Goal: Task Accomplishment & Management: Use online tool/utility

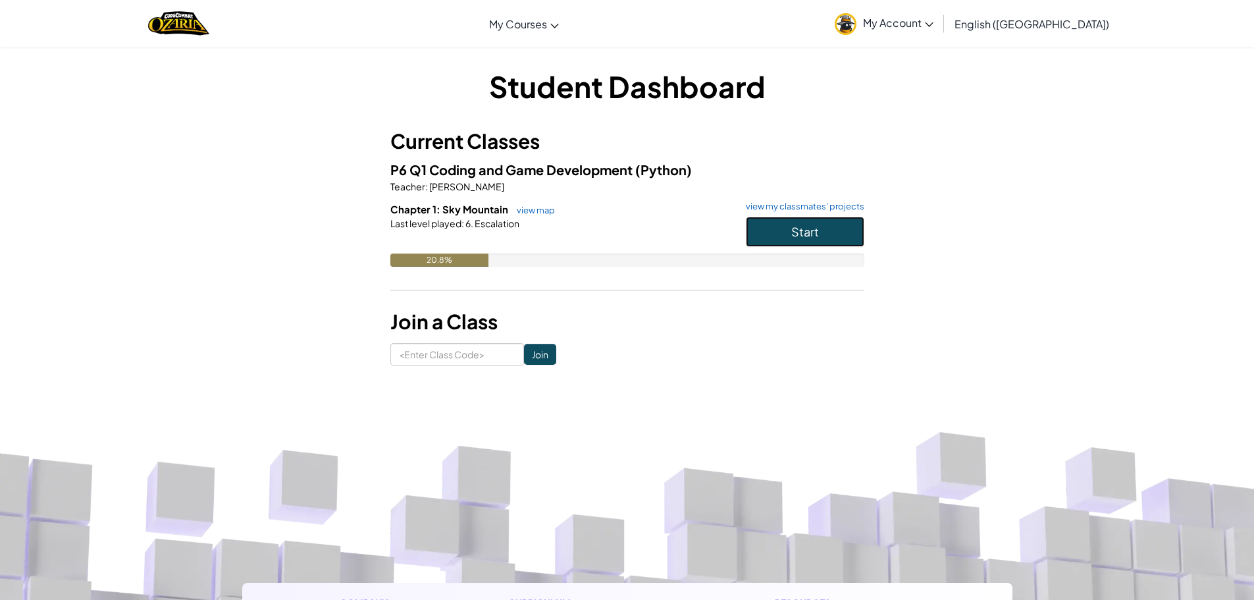
click at [837, 232] on button "Start" at bounding box center [805, 232] width 118 height 30
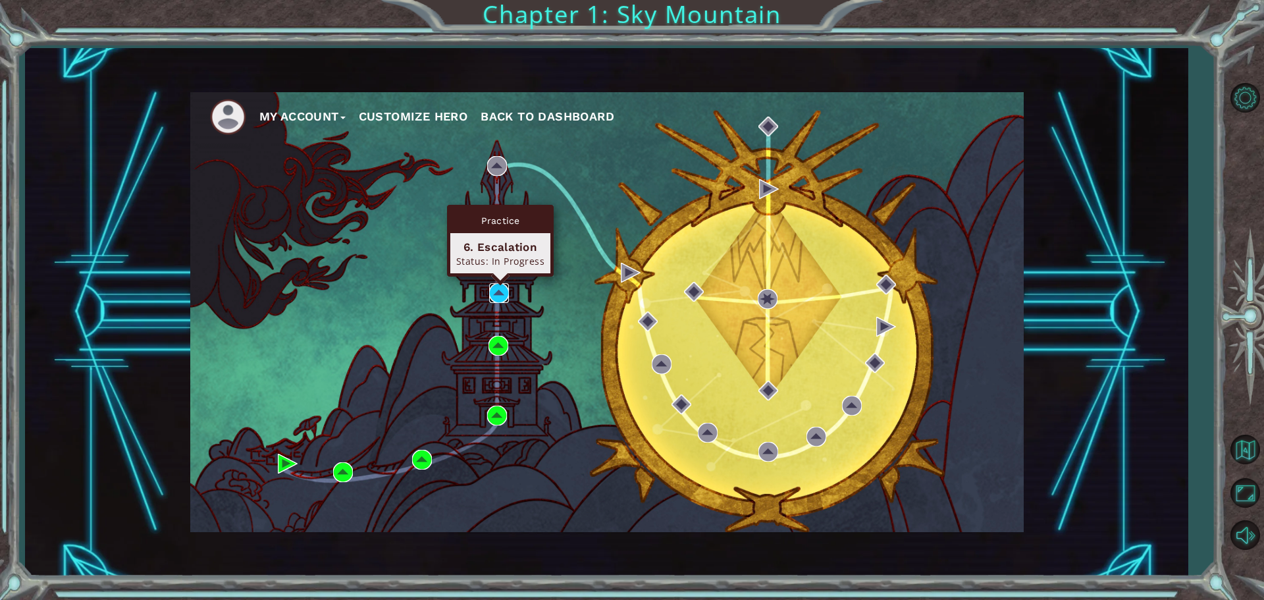
click at [494, 290] on img at bounding box center [499, 293] width 20 height 20
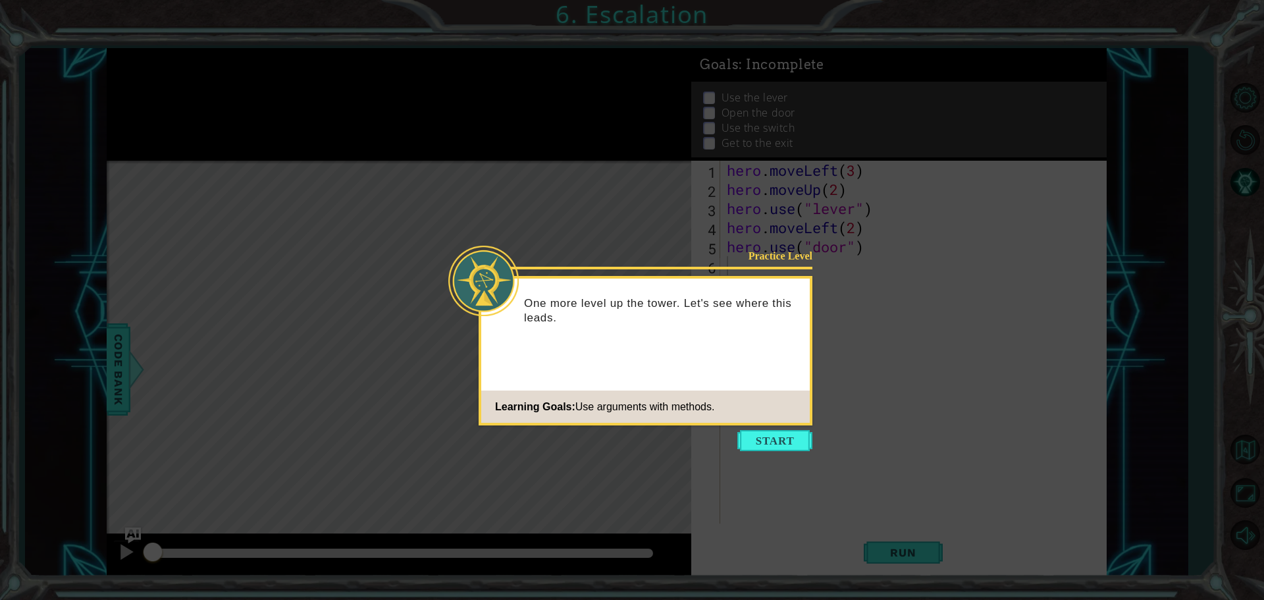
click at [788, 429] on icon at bounding box center [632, 300] width 1264 height 600
click at [786, 447] on button "Start" at bounding box center [774, 440] width 75 height 21
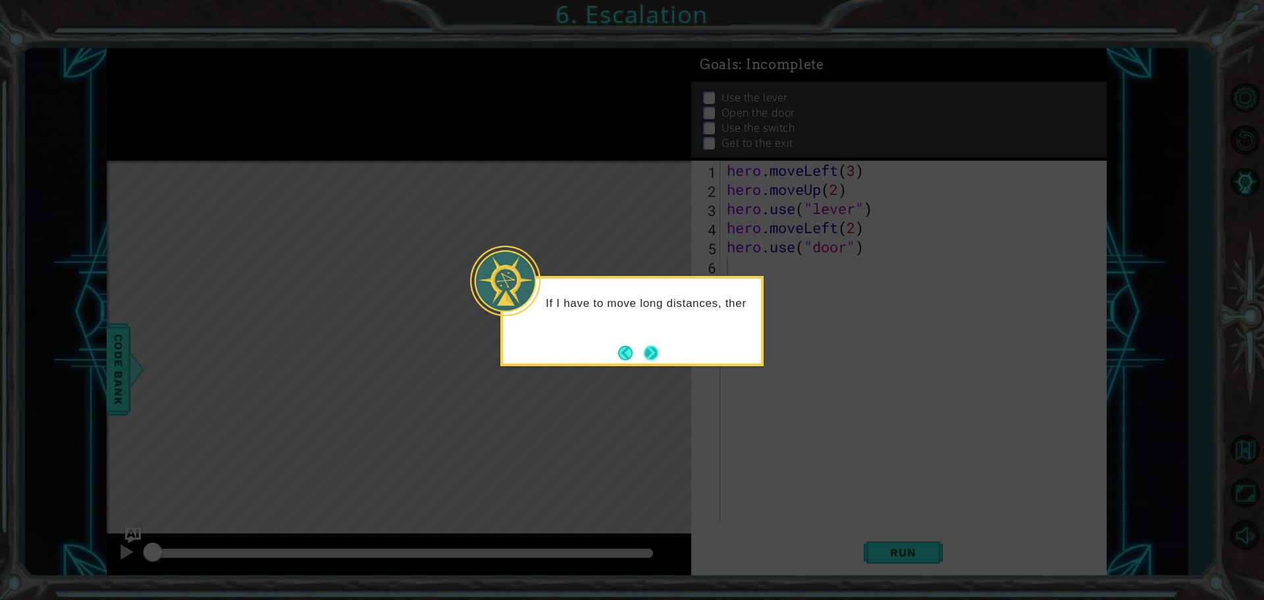
click at [648, 356] on button "Next" at bounding box center [651, 353] width 14 height 14
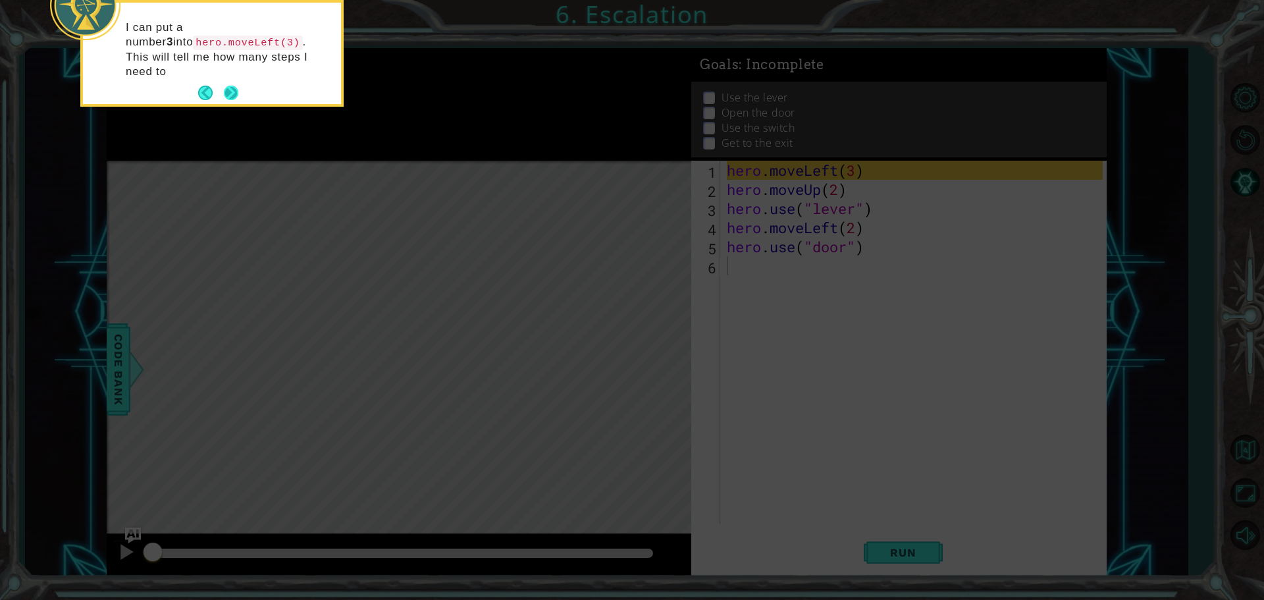
click at [232, 86] on button "Next" at bounding box center [231, 93] width 14 height 14
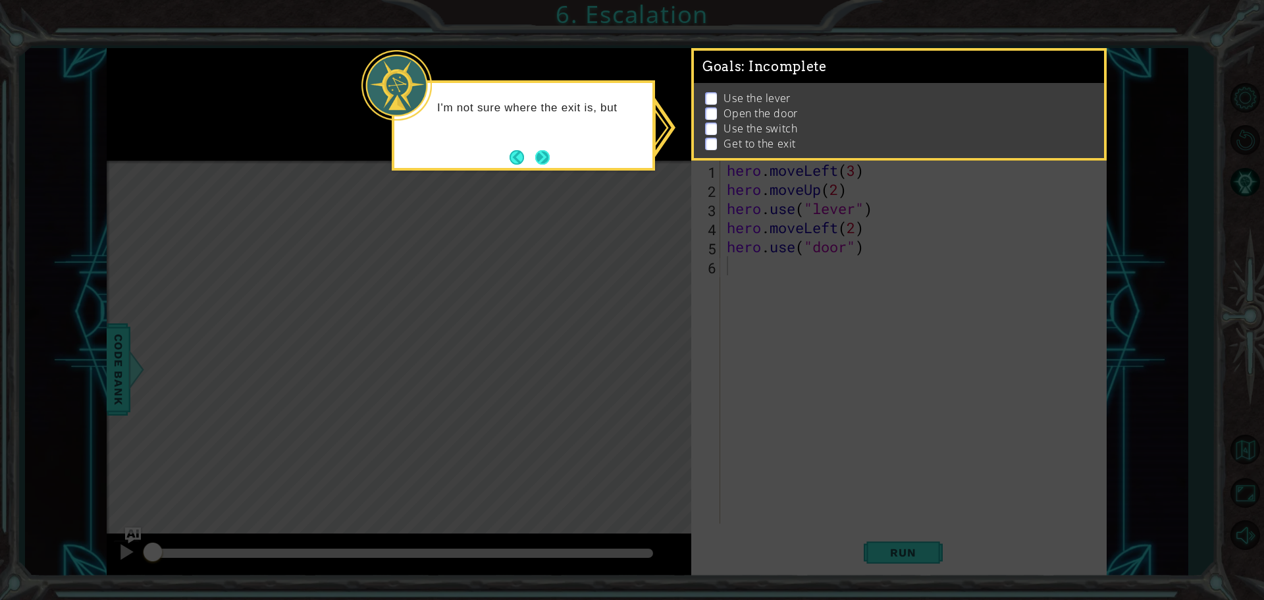
click at [538, 157] on button "Next" at bounding box center [542, 157] width 14 height 14
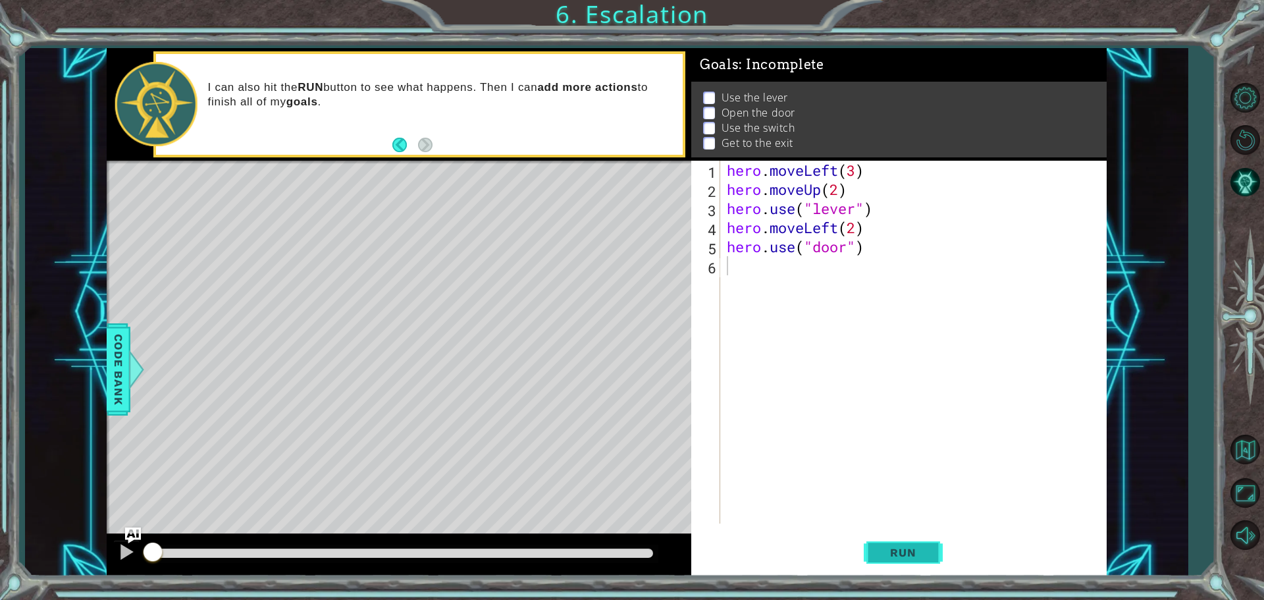
drag, startPoint x: 925, startPoint y: 548, endPoint x: 926, endPoint y: 542, distance: 6.6
click at [926, 542] on button "Run" at bounding box center [903, 551] width 79 height 41
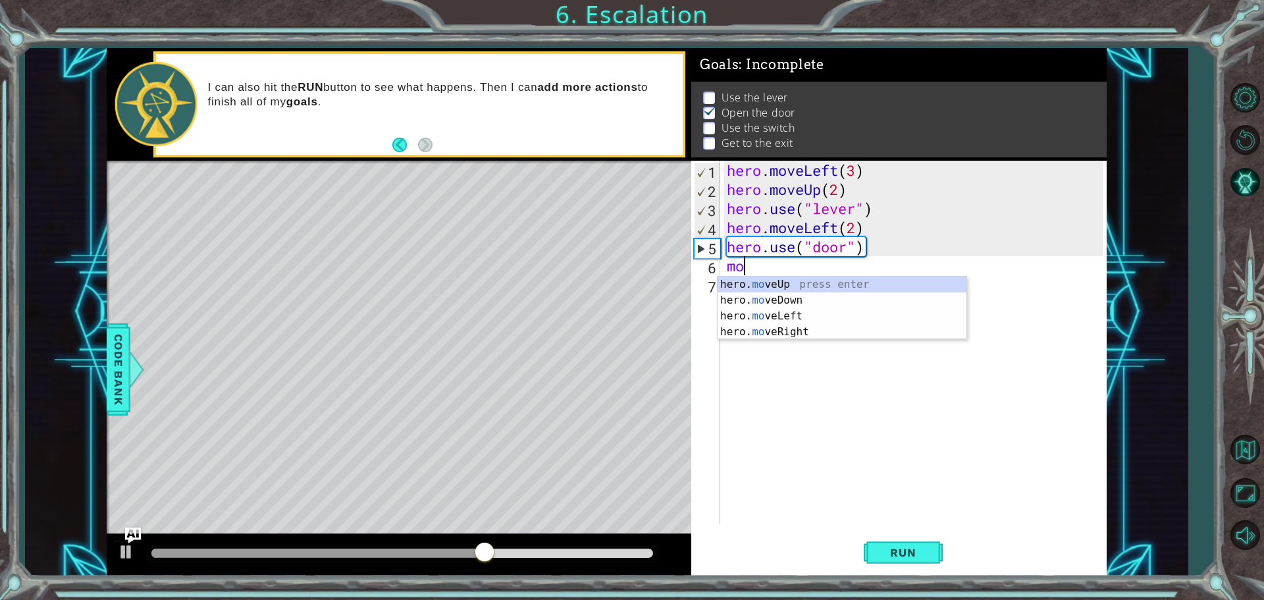
type textarea "m"
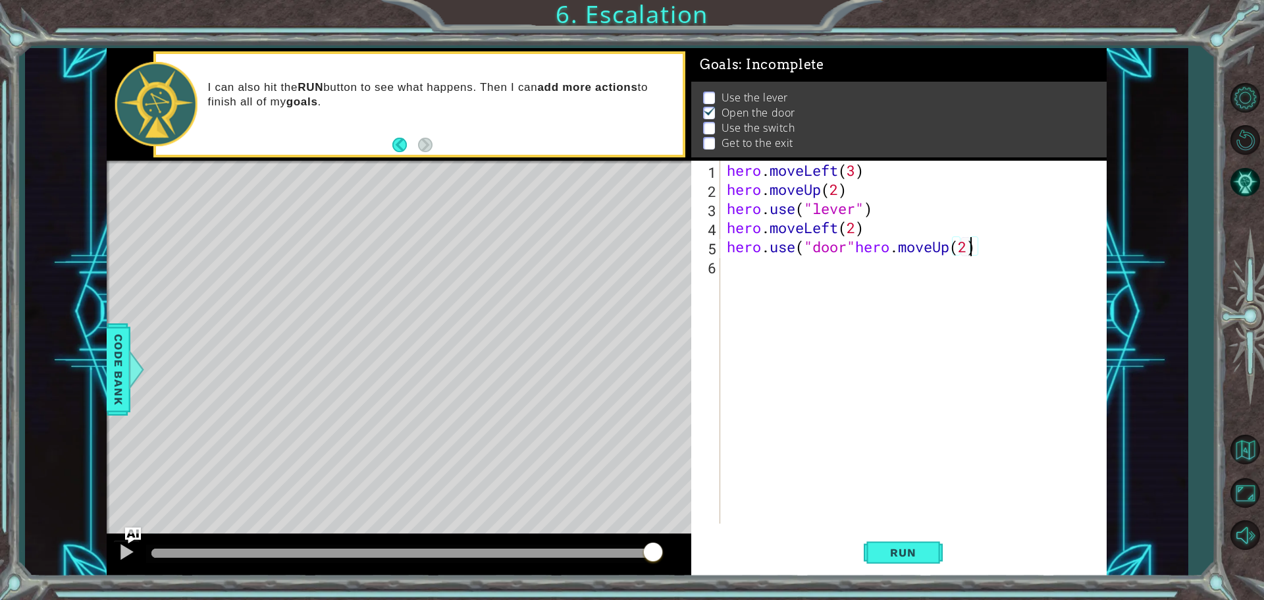
scroll to position [0, 11]
drag, startPoint x: 909, startPoint y: 564, endPoint x: 903, endPoint y: 568, distance: 7.1
click at [903, 568] on button "Run" at bounding box center [903, 551] width 79 height 41
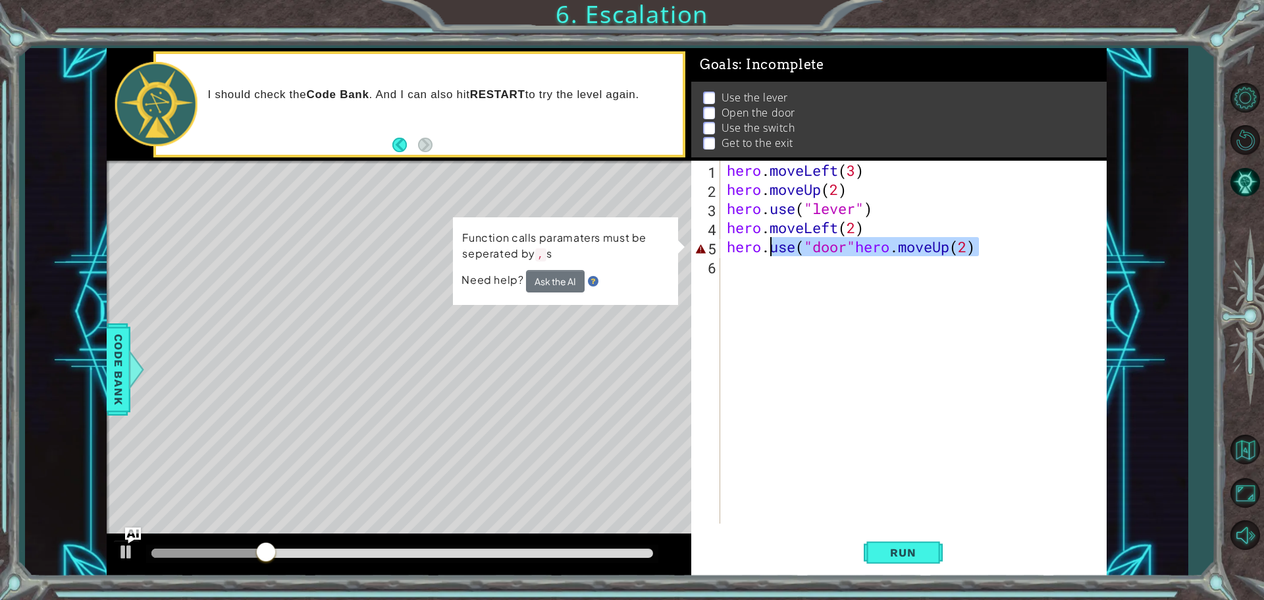
drag, startPoint x: 994, startPoint y: 251, endPoint x: 773, endPoint y: 253, distance: 221.1
click at [773, 253] on div "hero . moveLeft ( 3 ) hero . moveUp ( 2 ) hero . use ( "lever" ) hero . moveLef…" at bounding box center [916, 361] width 385 height 401
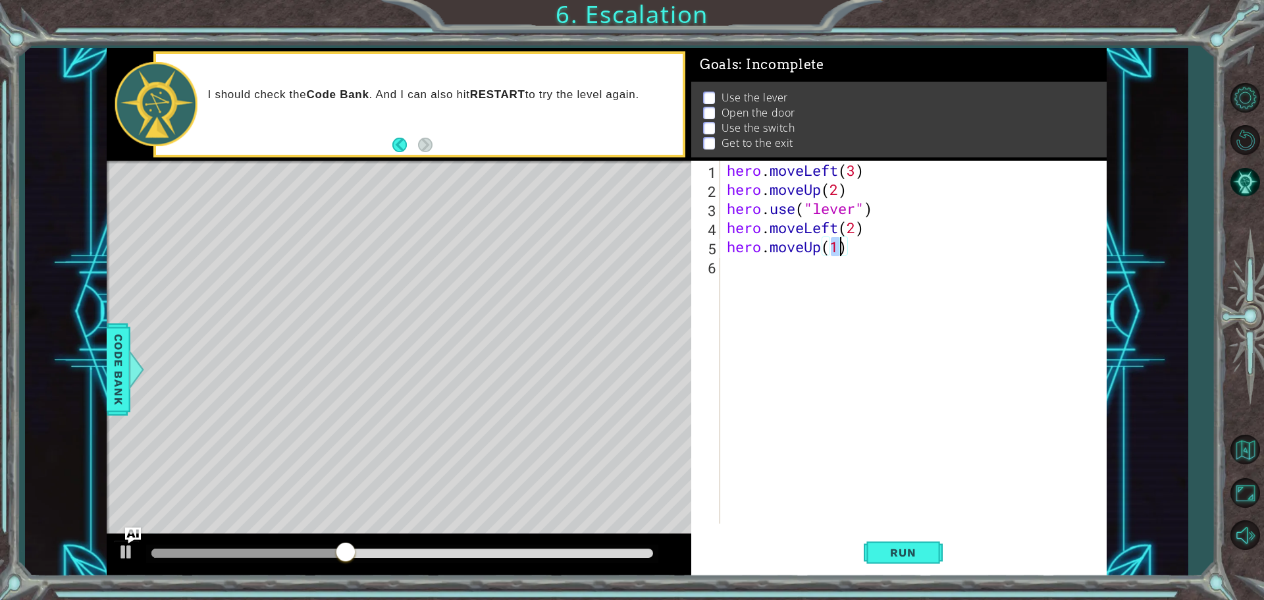
type textarea "hero.moveUp(2)"
drag, startPoint x: 863, startPoint y: 545, endPoint x: 882, endPoint y: 574, distance: 34.7
click at [882, 574] on div "hero.moveUp(2) 1 2 3 4 5 6 hero . moveLeft ( 3 ) hero . moveUp ( 2 ) hero . use…" at bounding box center [898, 368] width 415 height 415
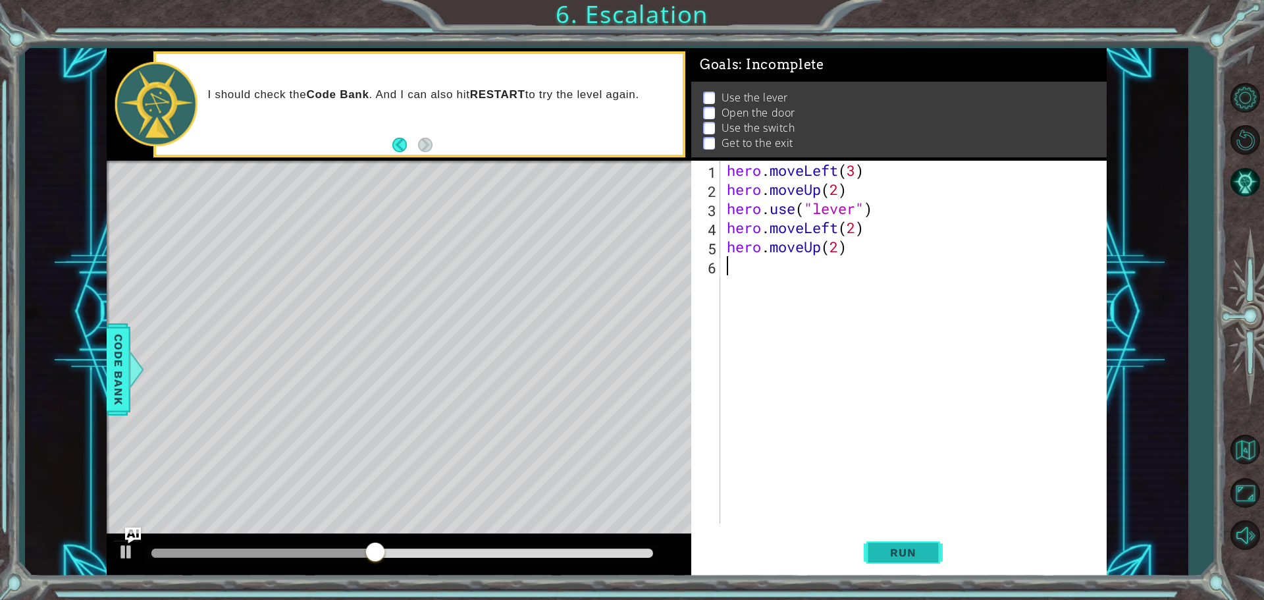
click at [894, 544] on button "Run" at bounding box center [903, 551] width 79 height 41
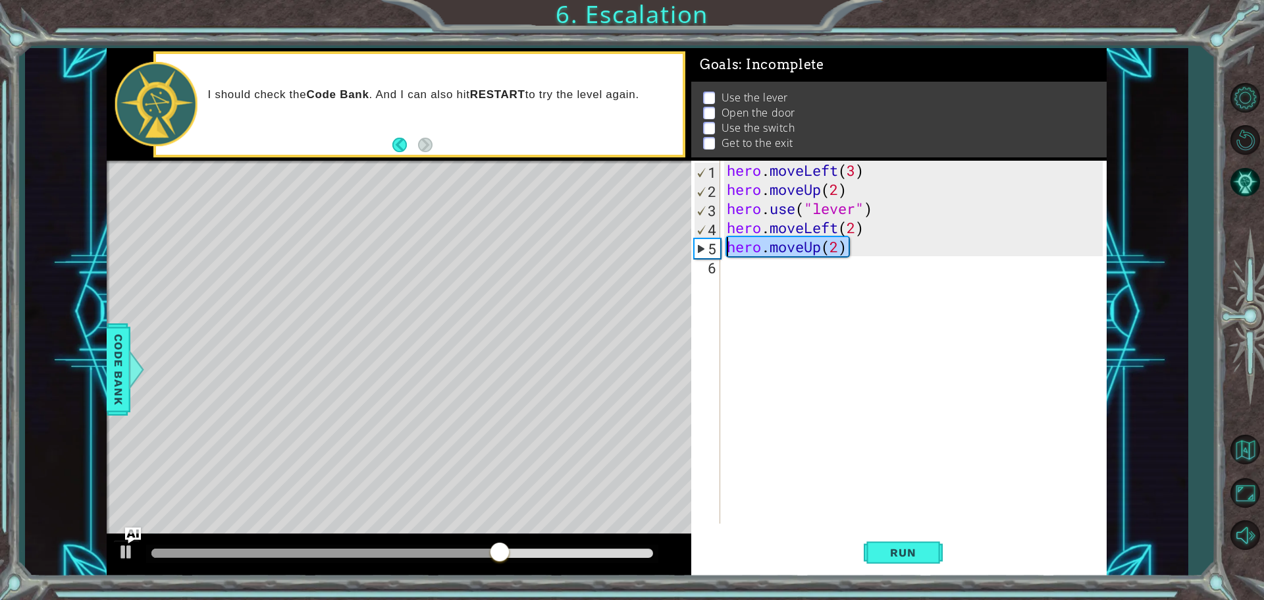
drag, startPoint x: 858, startPoint y: 247, endPoint x: 736, endPoint y: 243, distance: 122.5
click at [733, 244] on div "hero . moveLeft ( 3 ) hero . moveUp ( 2 ) hero . use ( "lever" ) hero . moveLef…" at bounding box center [916, 361] width 385 height 401
type textarea "h"
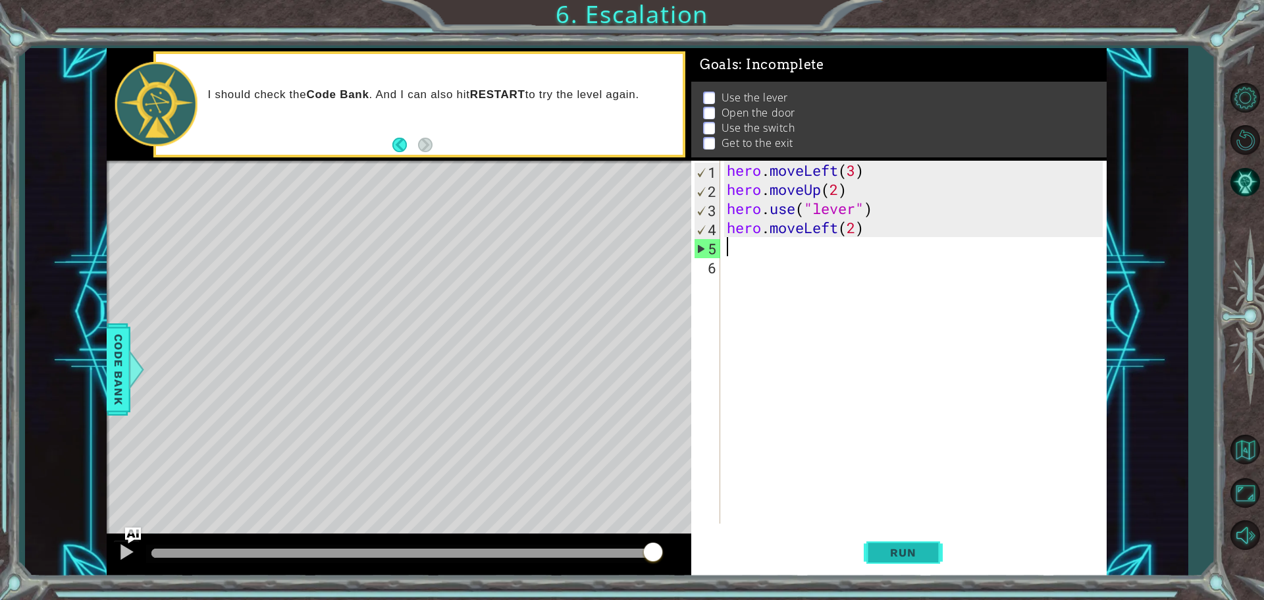
click at [898, 562] on button "Run" at bounding box center [903, 551] width 79 height 41
click at [857, 228] on div "hero . moveLeft ( 3 ) hero . moveUp ( 2 ) hero . use ( "lever" ) hero . moveLef…" at bounding box center [916, 361] width 385 height 401
drag, startPoint x: 854, startPoint y: 228, endPoint x: 846, endPoint y: 229, distance: 7.9
click at [846, 229] on div "hero . moveLeft ( 3 ) hero . moveUp ( 2 ) hero . use ( "lever" ) hero . moveLef…" at bounding box center [916, 361] width 385 height 401
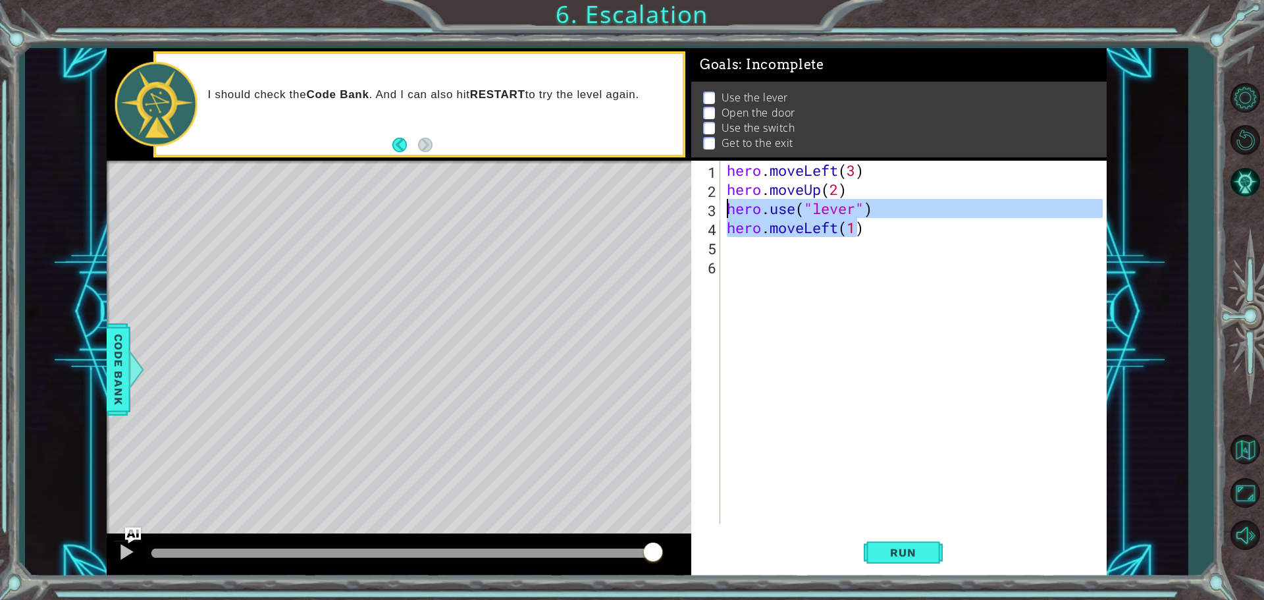
drag, startPoint x: 857, startPoint y: 226, endPoint x: 719, endPoint y: 203, distance: 139.5
click at [719, 203] on div "hero.moveLeft(1) 1 2 3 4 5 6 hero . moveLeft ( 3 ) hero . moveUp ( 2 ) hero . u…" at bounding box center [896, 342] width 411 height 363
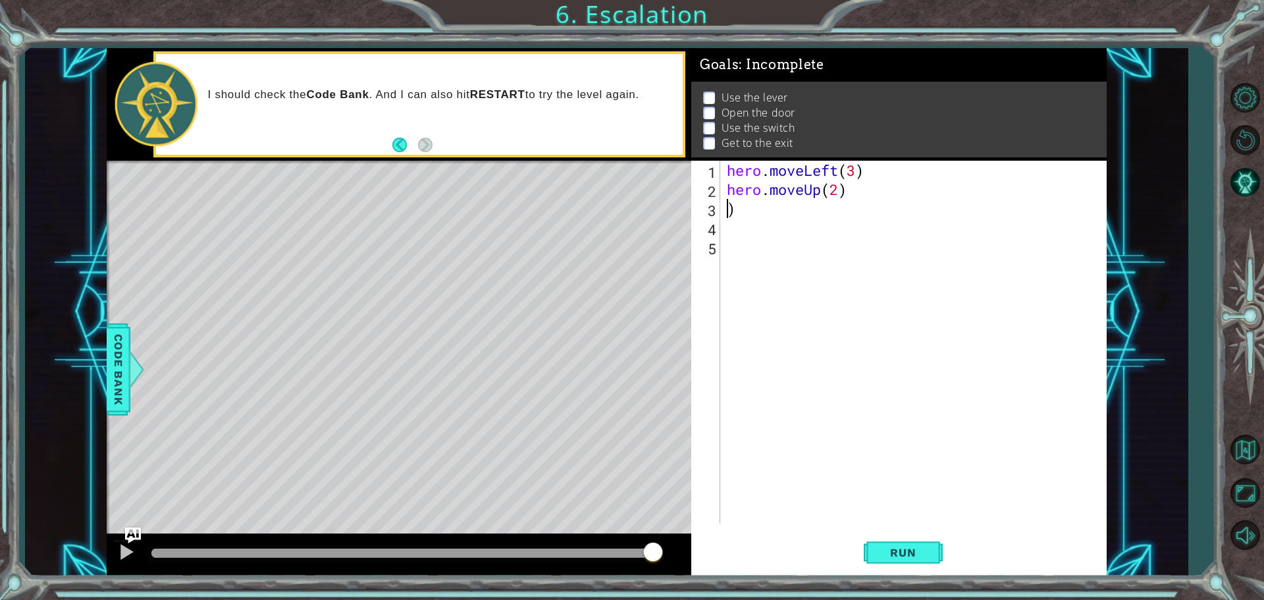
scroll to position [0, 0]
drag, startPoint x: 730, startPoint y: 198, endPoint x: 748, endPoint y: 224, distance: 31.2
click at [745, 222] on div "hero . moveLeft ( 3 ) hero . moveUp ( 2 ) )" at bounding box center [916, 361] width 385 height 401
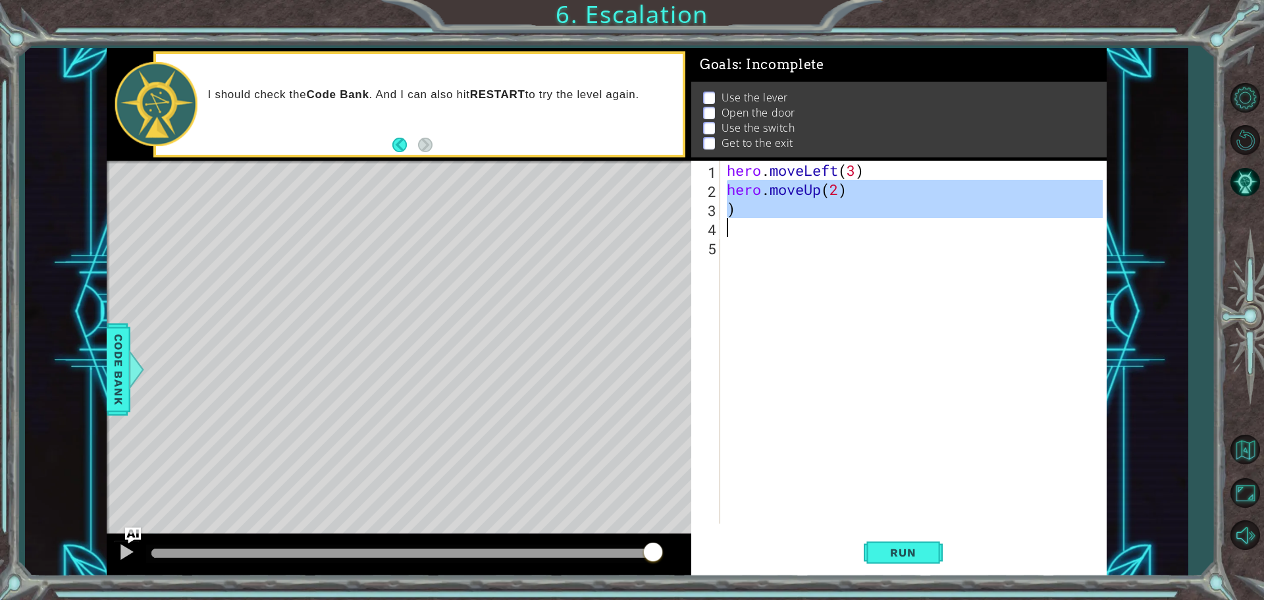
click at [744, 210] on div "hero . moveLeft ( 3 ) hero . moveUp ( 2 ) )" at bounding box center [913, 342] width 378 height 363
type textarea ")"
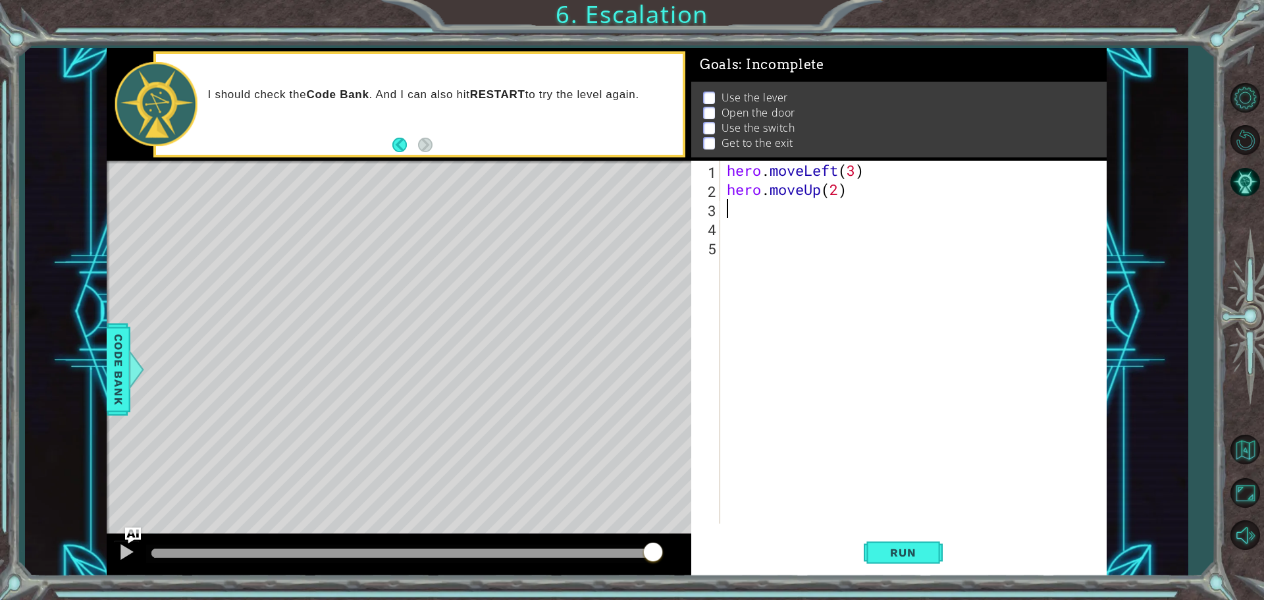
type textarea "hero.moveUp(2)"
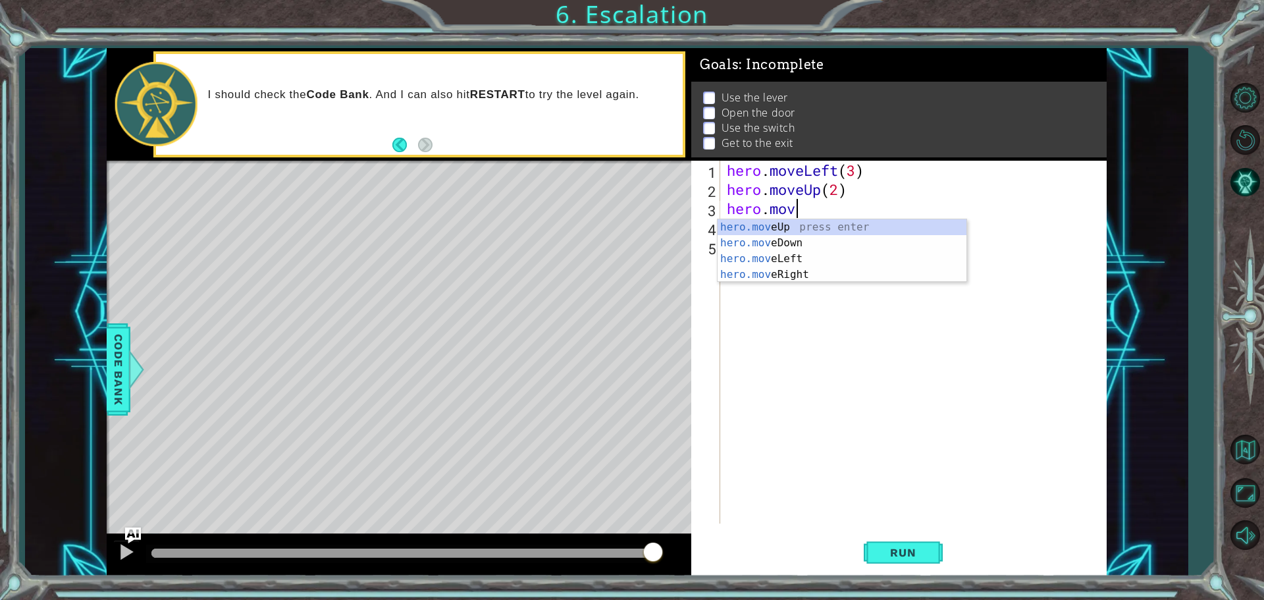
scroll to position [0, 3]
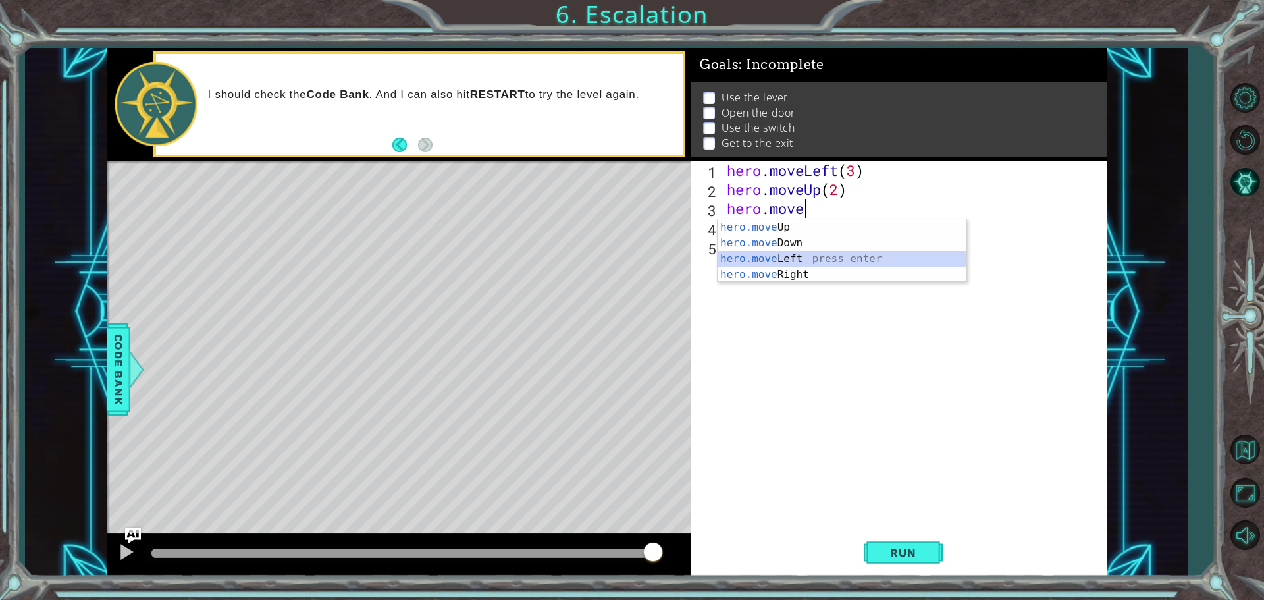
click at [789, 262] on div "hero.move Up press enter hero.move Down press enter hero.move Left press enter …" at bounding box center [841, 266] width 249 height 95
type textarea "hero.moveLeft(1)"
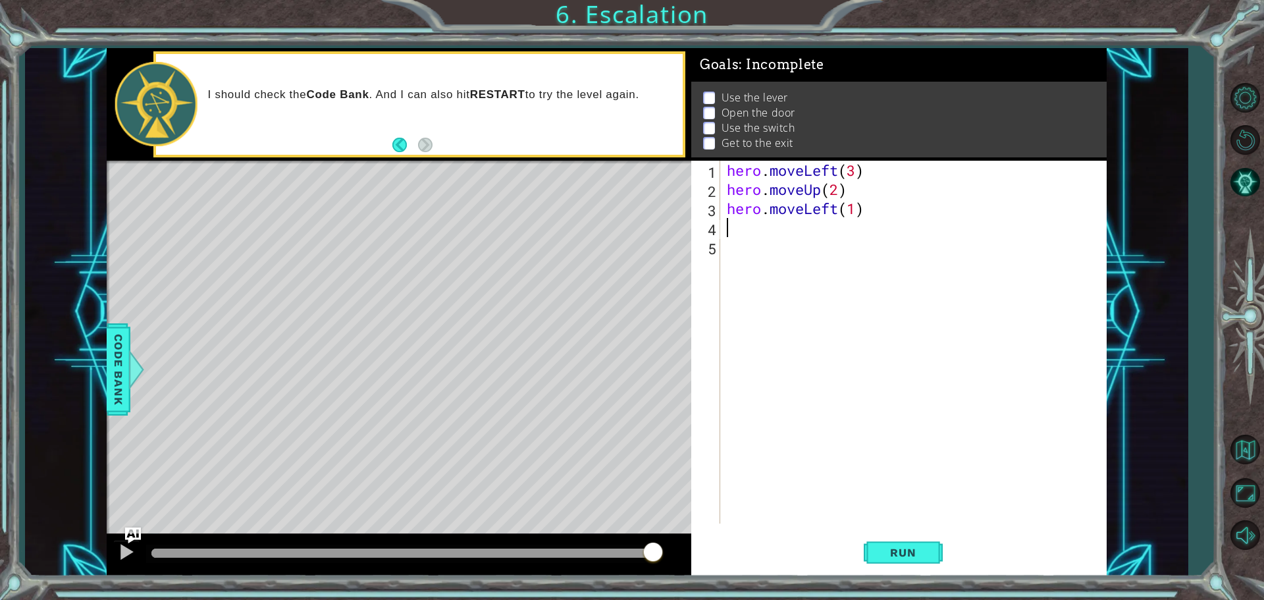
click at [737, 233] on div "hero . moveLeft ( 3 ) hero . moveUp ( 2 ) hero . moveLeft ( 1 )" at bounding box center [916, 361] width 385 height 401
click at [932, 554] on button "Run" at bounding box center [903, 551] width 79 height 41
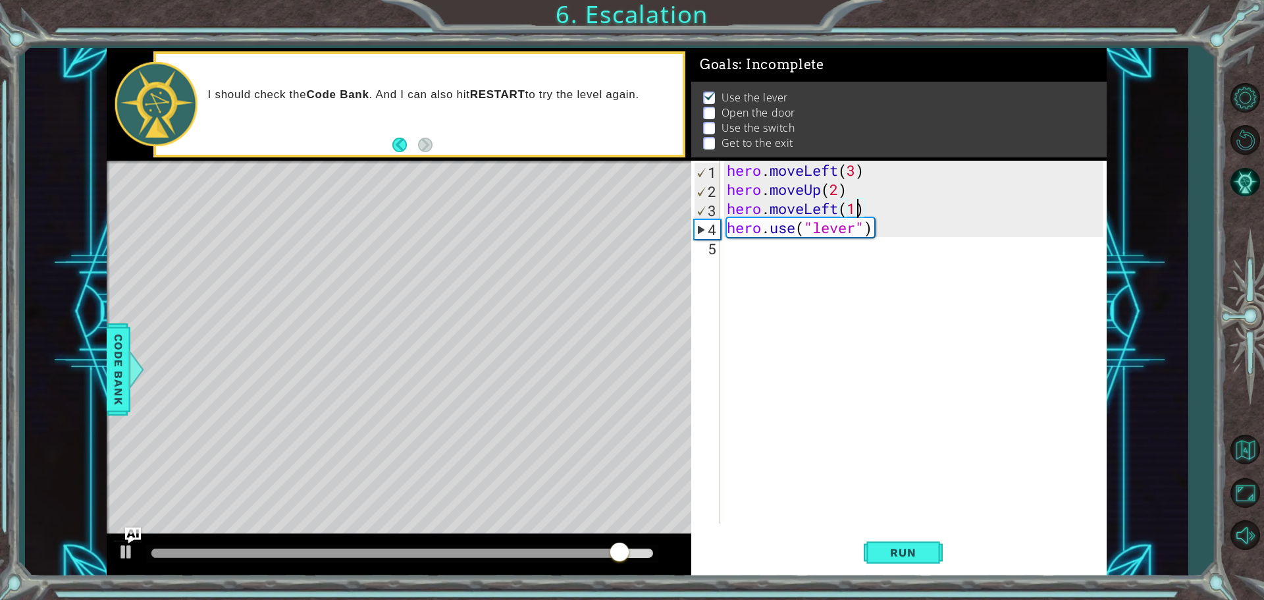
click at [854, 203] on div "hero . moveLeft ( 3 ) hero . moveUp ( 2 ) hero . moveLeft ( 1 ) hero . use ( "l…" at bounding box center [916, 361] width 385 height 401
type textarea "hero.moveLeft(1)"
click at [825, 345] on div "hero . moveLeft ( 3 ) hero . moveUp ( 2 ) hero . moveLeft ( 1 ) hero . use ( "l…" at bounding box center [916, 361] width 385 height 401
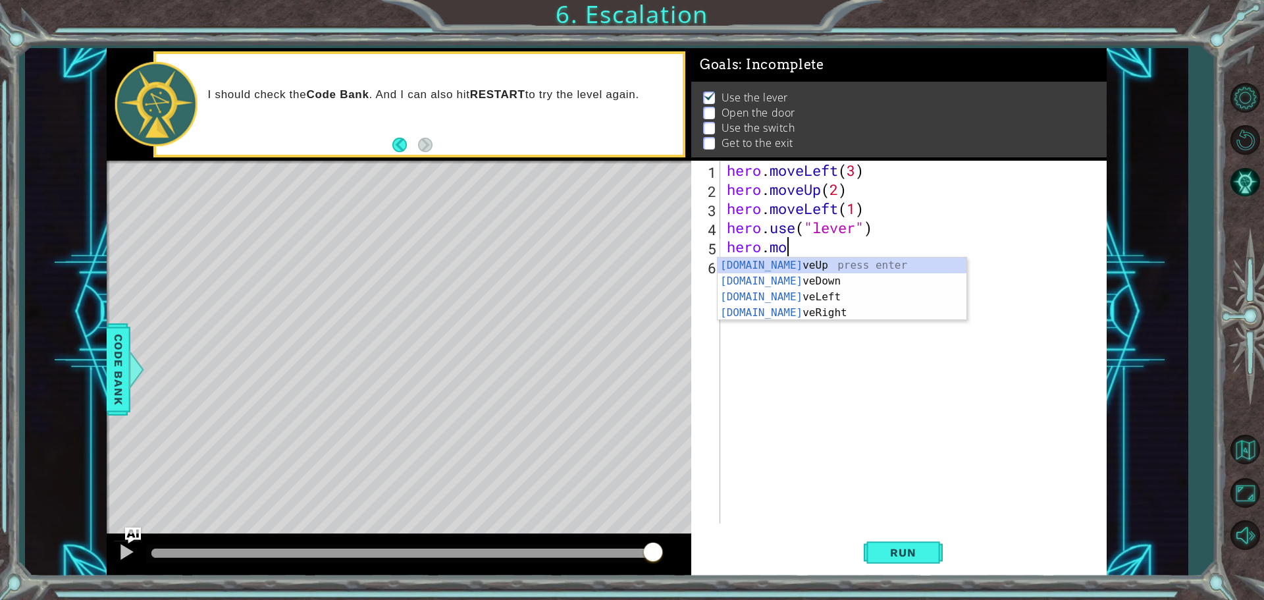
scroll to position [0, 2]
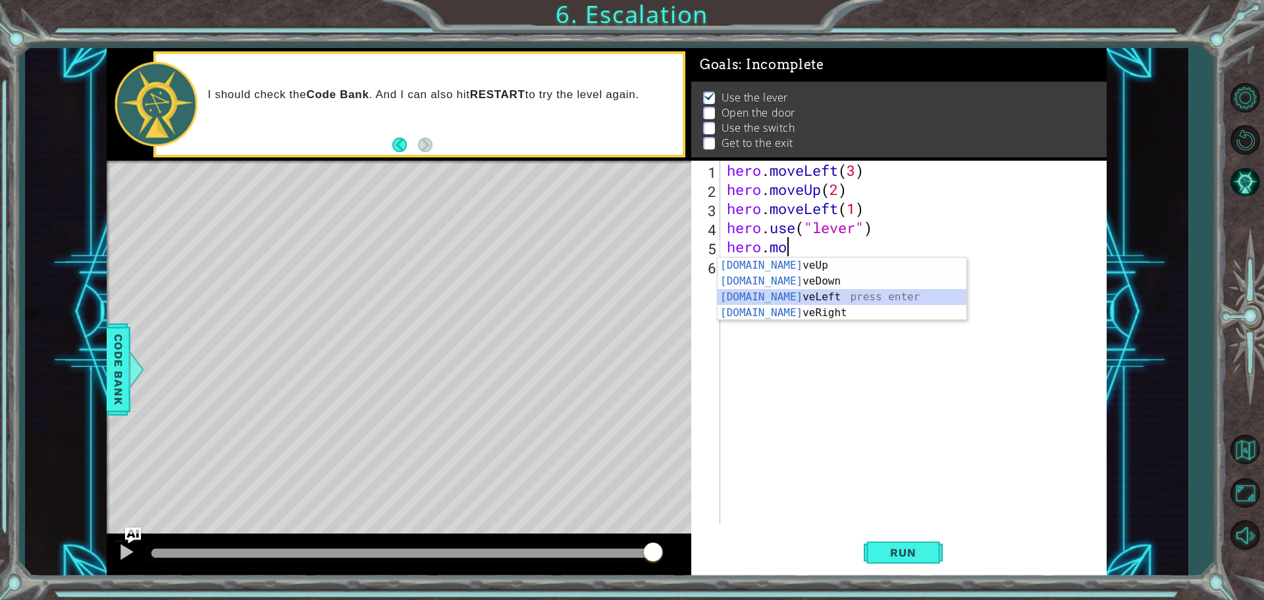
click at [789, 295] on div "[DOMAIN_NAME] veUp press enter [DOMAIN_NAME] veDown press enter [DOMAIN_NAME] v…" at bounding box center [841, 304] width 249 height 95
type textarea "hero.moveLeft(1)"
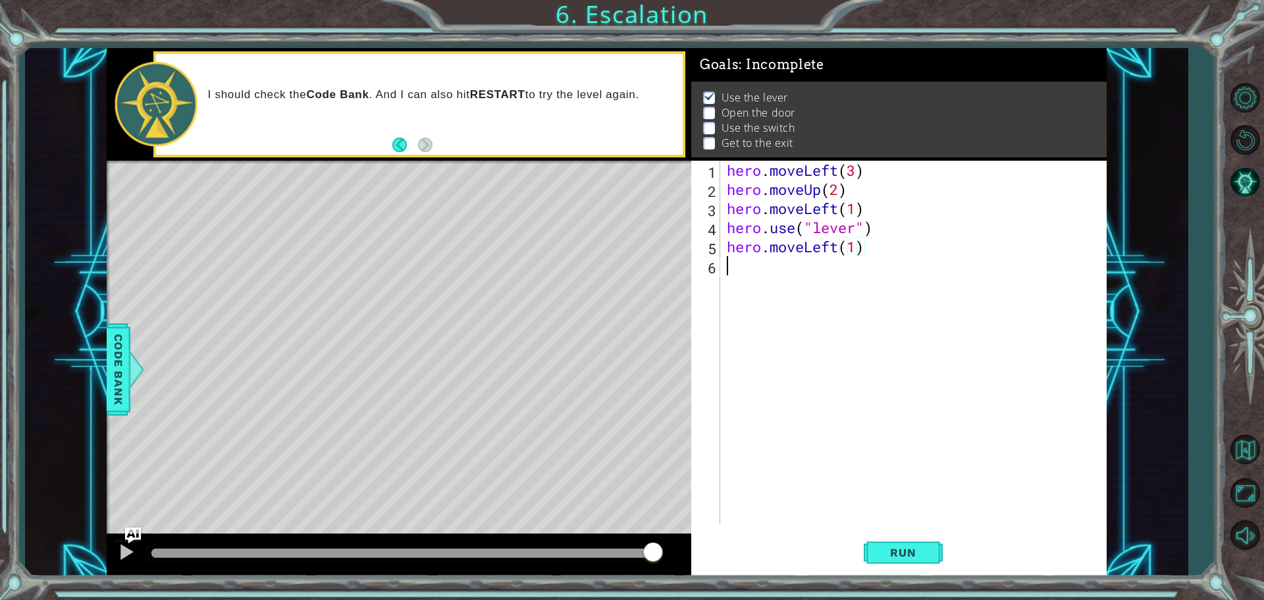
click at [736, 269] on div "hero . moveLeft ( 3 ) hero . moveUp ( 2 ) hero . moveLeft ( 1 ) hero . use ( "l…" at bounding box center [916, 361] width 385 height 401
type textarea "hero.use("door")"
click at [928, 564] on button "Run" at bounding box center [903, 551] width 79 height 41
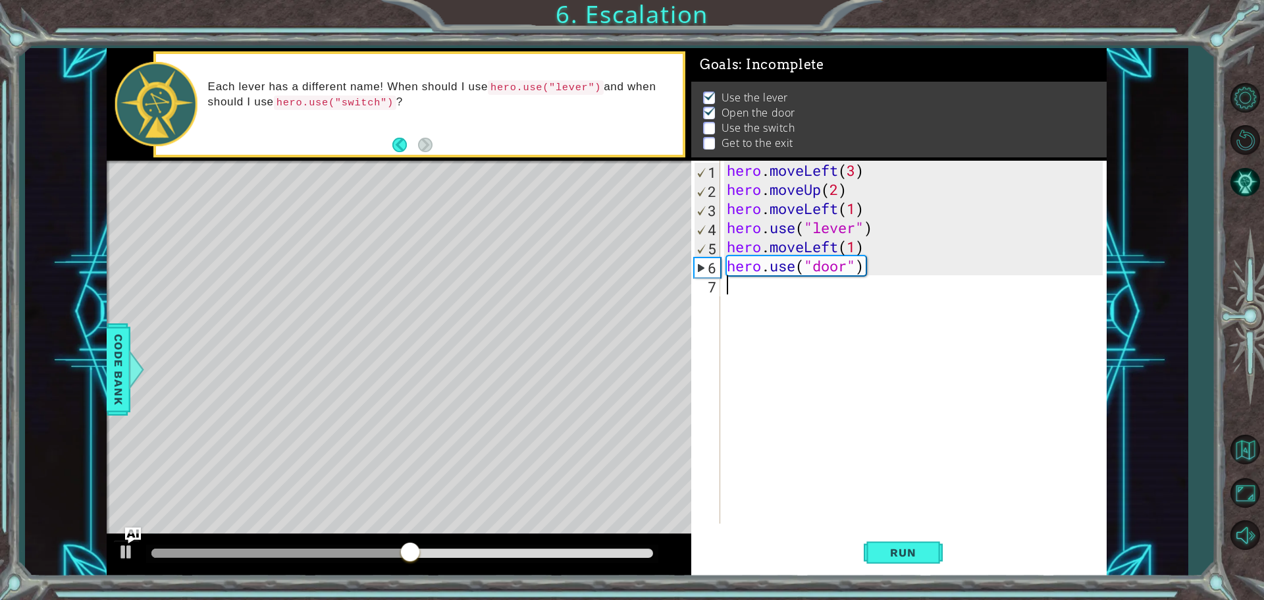
click at [750, 294] on div "hero . moveLeft ( 3 ) hero . moveUp ( 2 ) hero . moveLeft ( 1 ) hero . use ( "l…" at bounding box center [916, 361] width 385 height 401
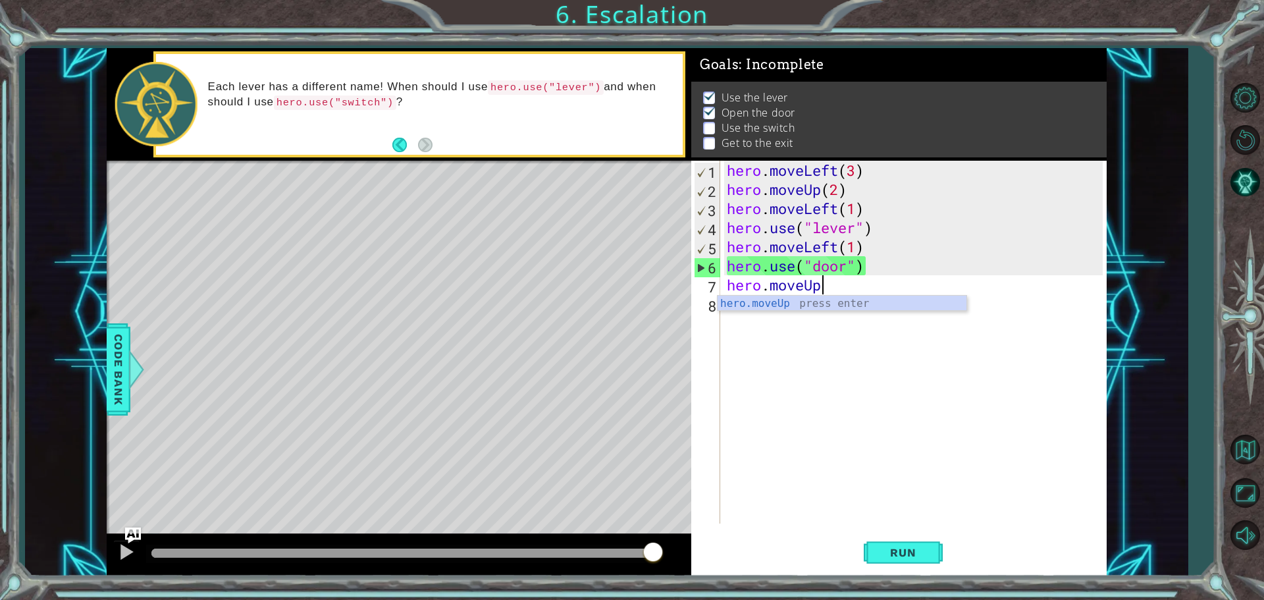
scroll to position [0, 4]
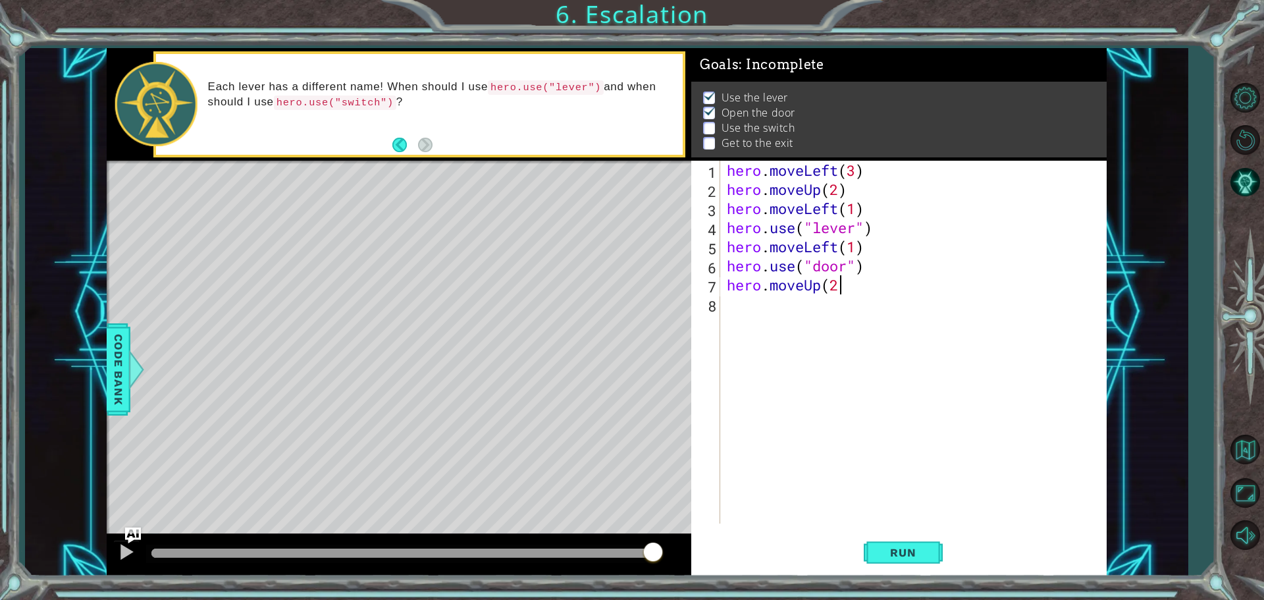
type textarea "hero.moveUp(2)"
click at [746, 312] on div "hero . moveLeft ( 3 ) hero . moveUp ( 2 ) hero . moveLeft ( 1 ) hero . use ( "l…" at bounding box center [916, 361] width 385 height 401
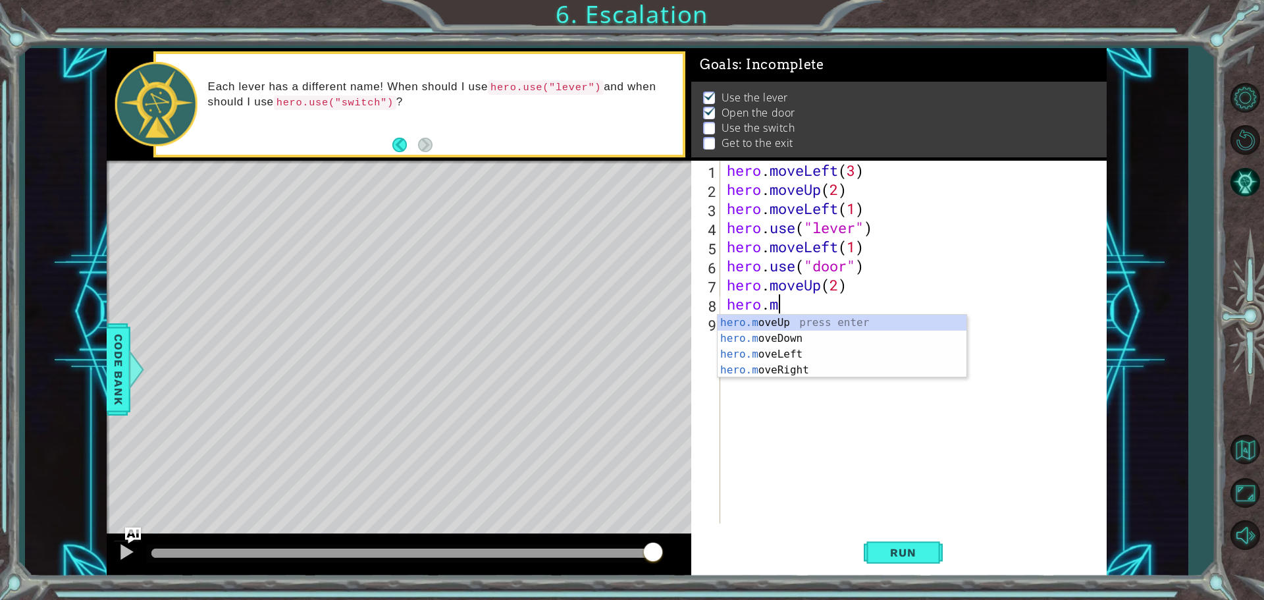
scroll to position [0, 2]
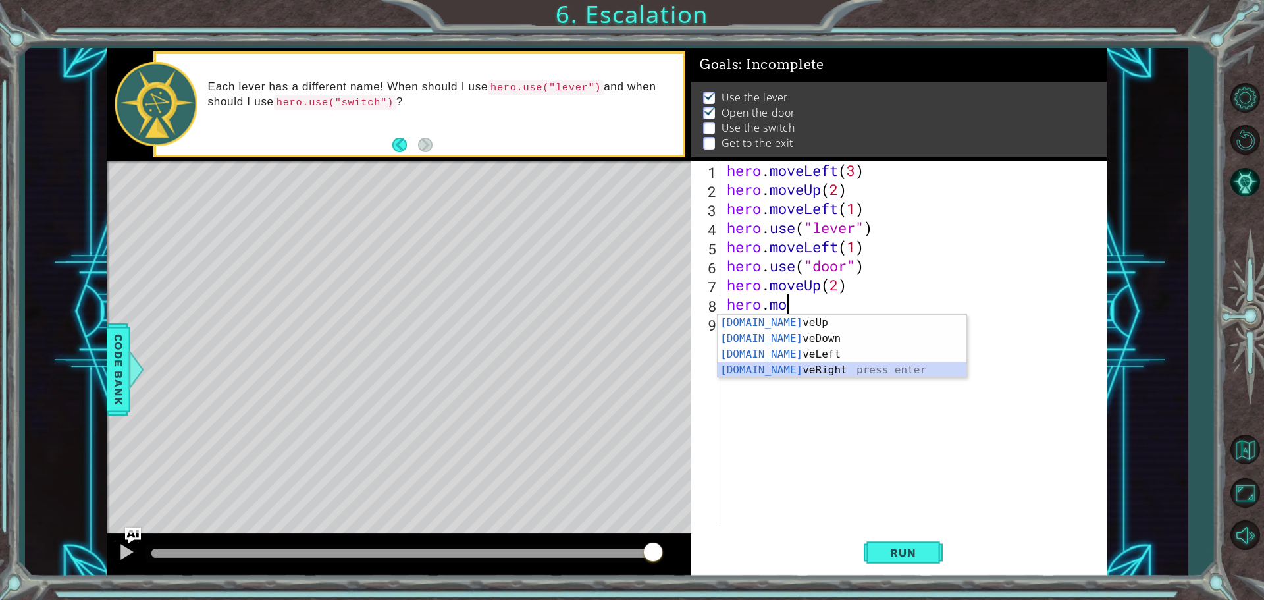
click at [792, 367] on div "[DOMAIN_NAME] veUp press enter [DOMAIN_NAME] veDown press enter [DOMAIN_NAME] v…" at bounding box center [841, 362] width 249 height 95
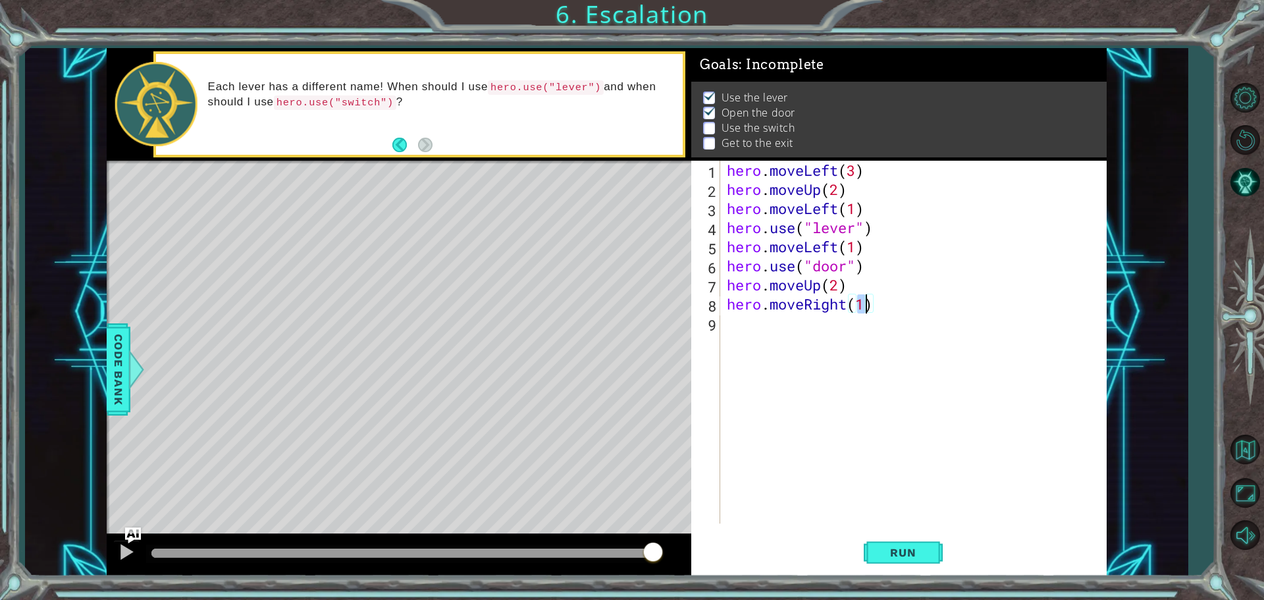
scroll to position [0, 6]
type textarea "hero.moveRight(2)"
click at [905, 541] on button "Run" at bounding box center [903, 551] width 79 height 41
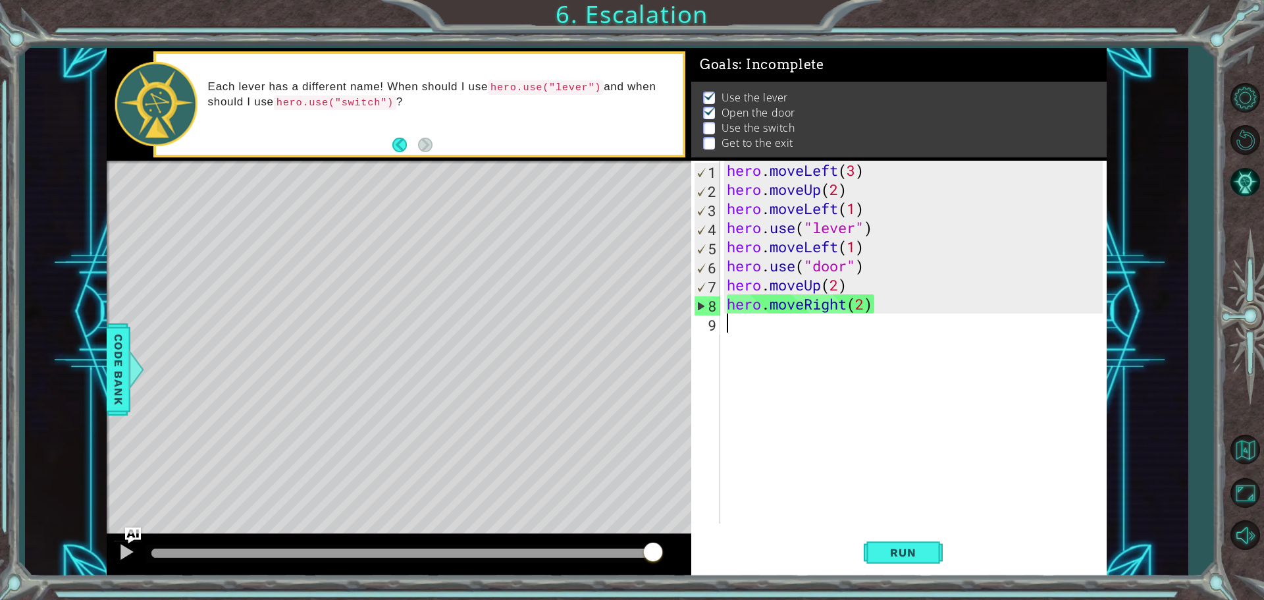
click at [742, 333] on div "hero . moveLeft ( 3 ) hero . moveUp ( 2 ) hero . moveLeft ( 1 ) hero . use ( "l…" at bounding box center [916, 361] width 385 height 401
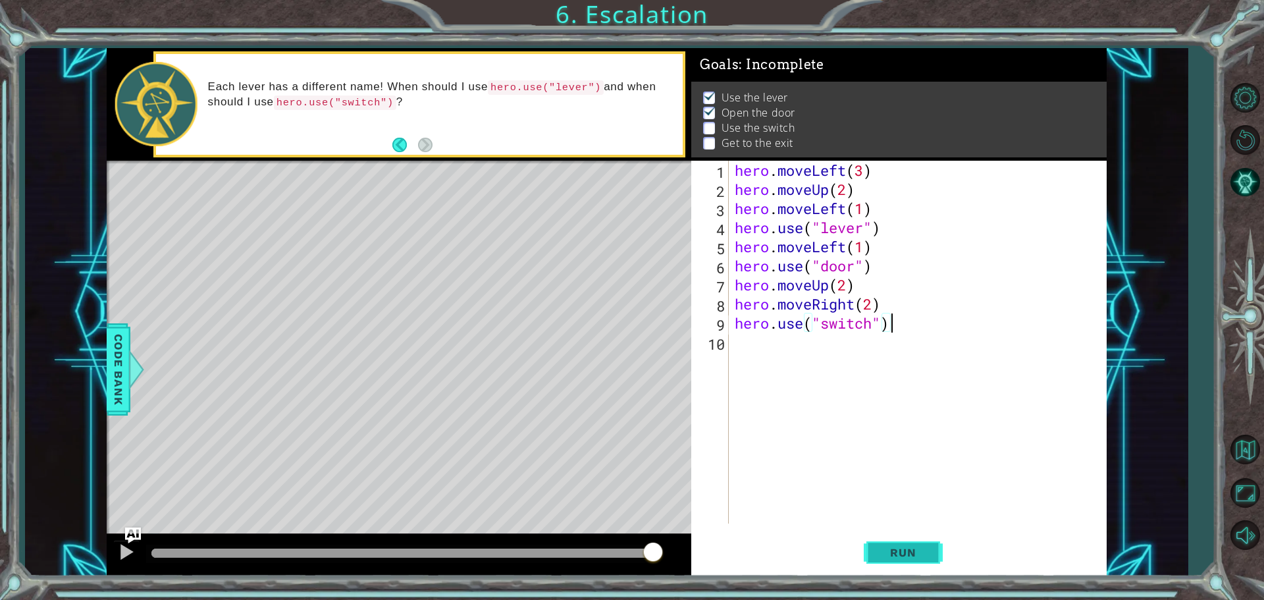
type textarea "hero.use("switch")"
click at [923, 554] on span "Run" at bounding box center [903, 552] width 52 height 13
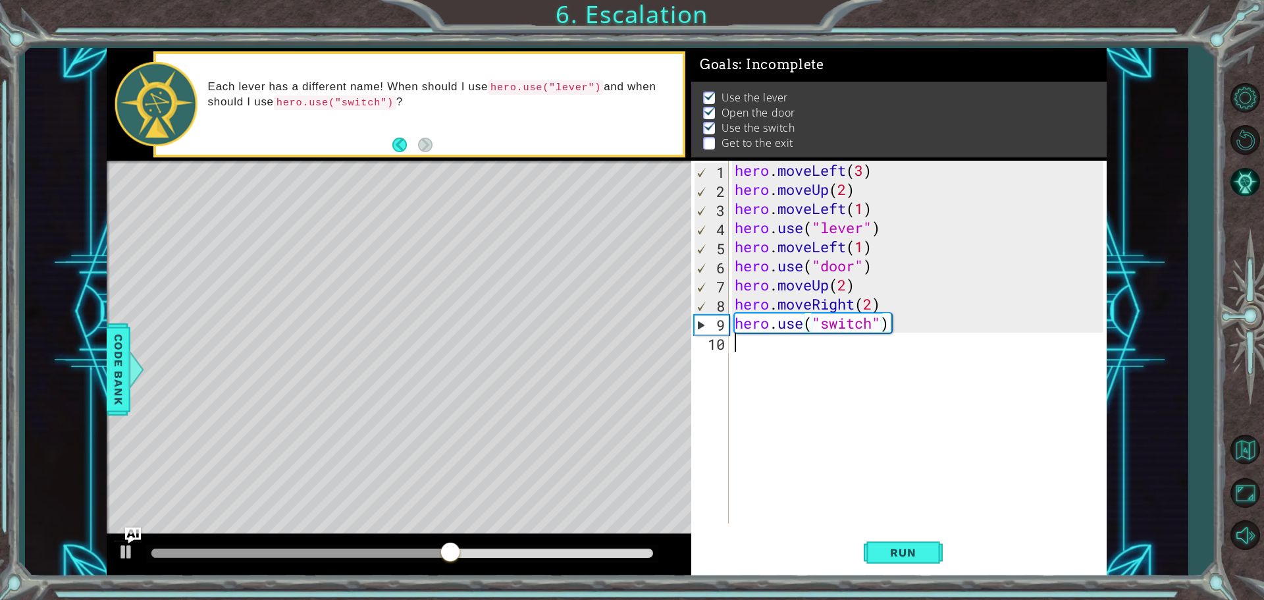
drag, startPoint x: 742, startPoint y: 333, endPoint x: 741, endPoint y: 344, distance: 10.6
click at [741, 341] on div "hero . moveLeft ( 3 ) hero . moveUp ( 2 ) hero . moveLeft ( 1 ) hero . use ( "l…" at bounding box center [920, 361] width 377 height 401
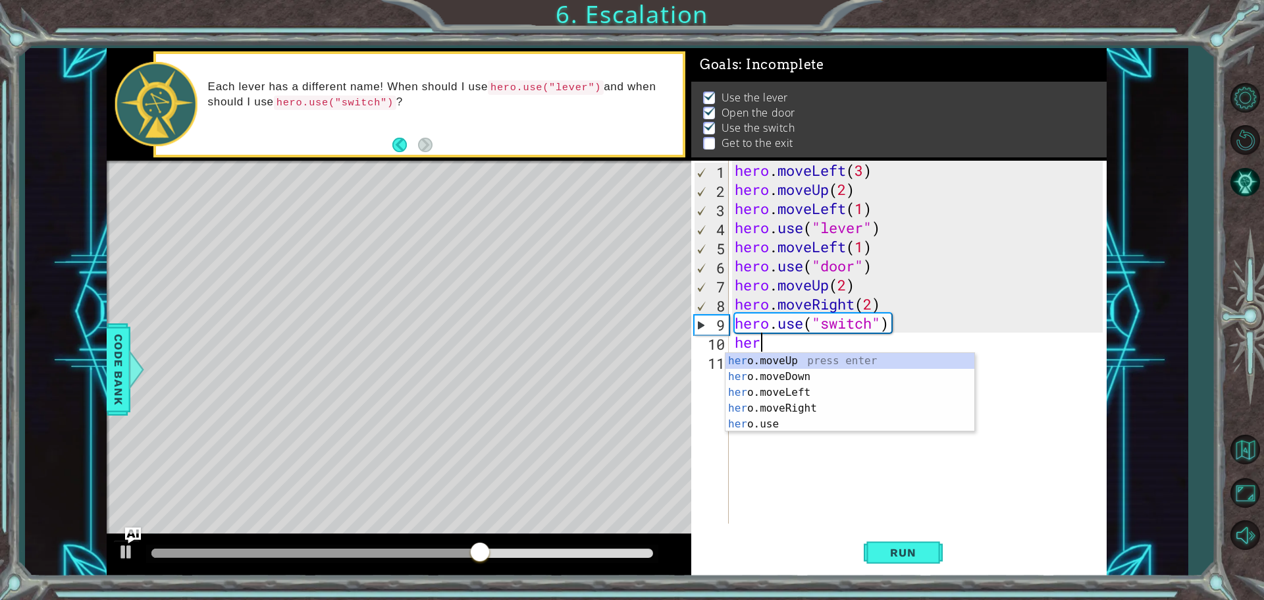
scroll to position [0, 1]
click at [781, 405] on div "hero .moveUp press enter hero .moveDown press enter hero .moveLeft press enter …" at bounding box center [849, 408] width 249 height 111
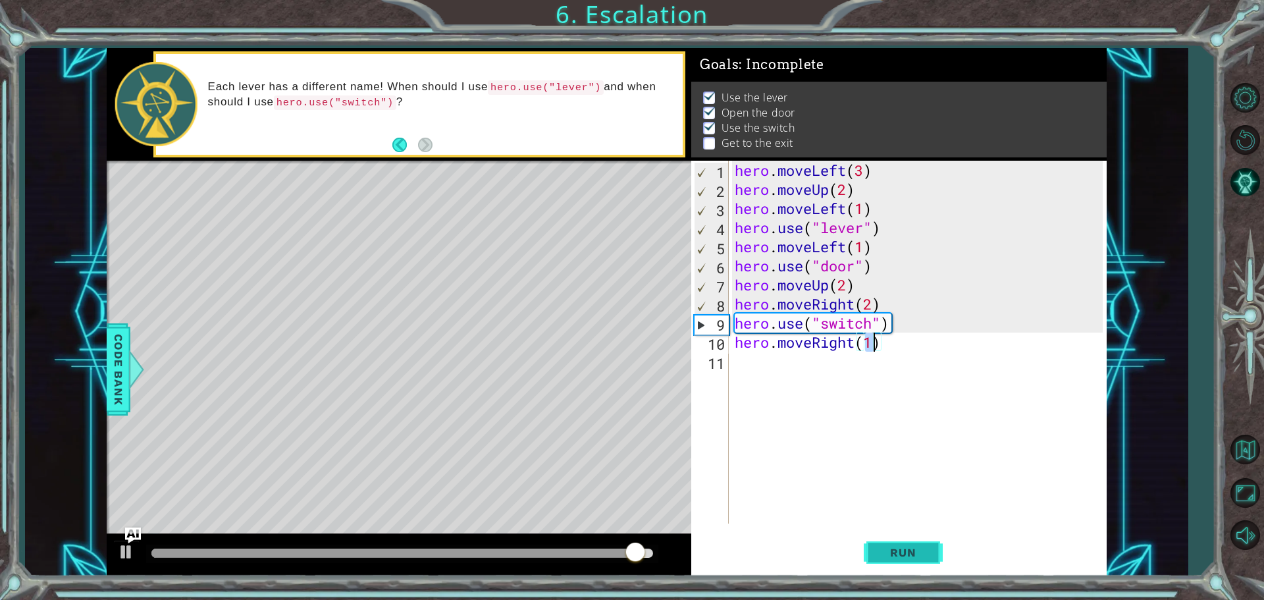
type textarea "hero.moveRight(1)"
click at [893, 542] on button "Run" at bounding box center [903, 551] width 79 height 41
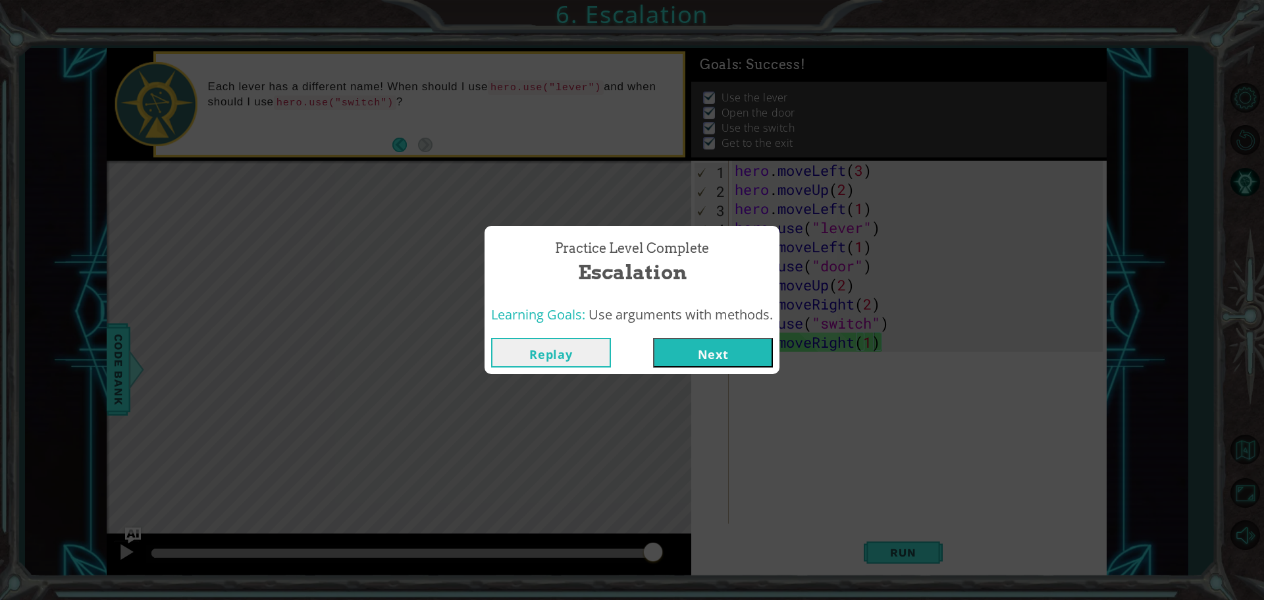
click at [735, 354] on button "Next" at bounding box center [713, 353] width 120 height 30
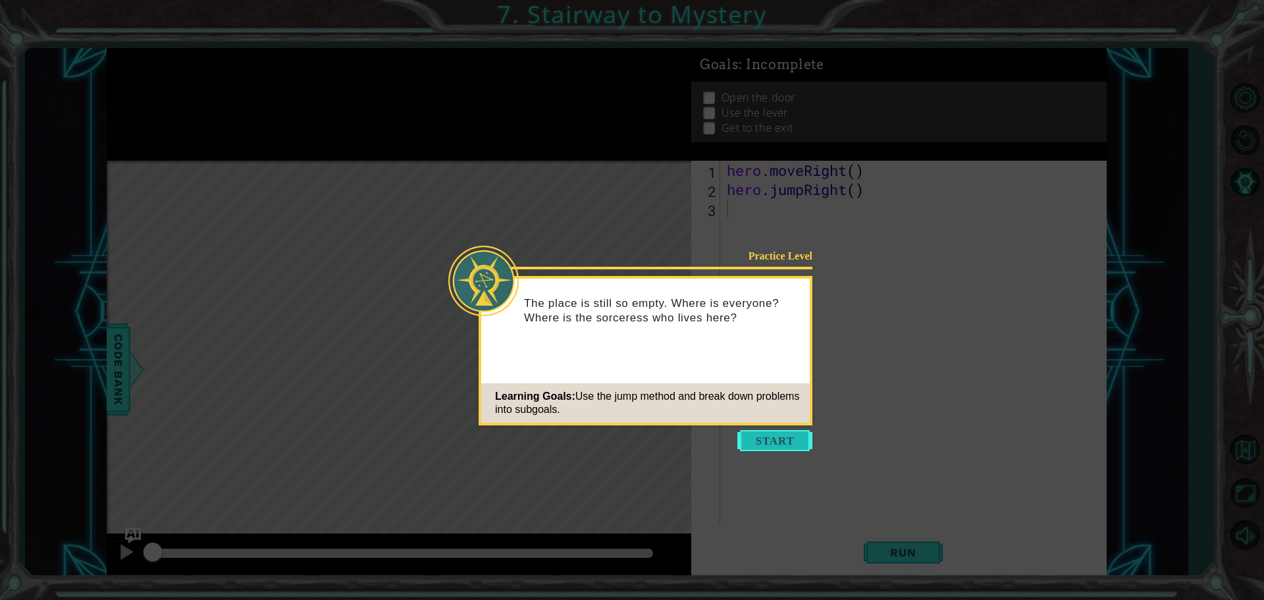
click at [792, 435] on button "Start" at bounding box center [774, 440] width 75 height 21
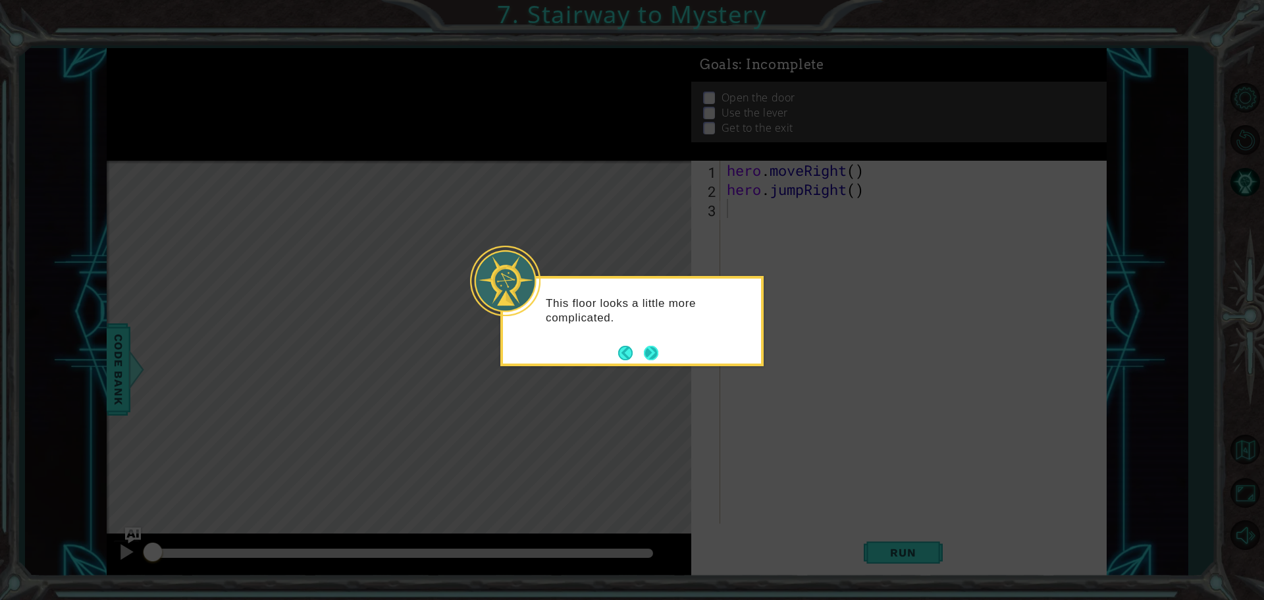
click at [653, 358] on button "Next" at bounding box center [651, 352] width 15 height 15
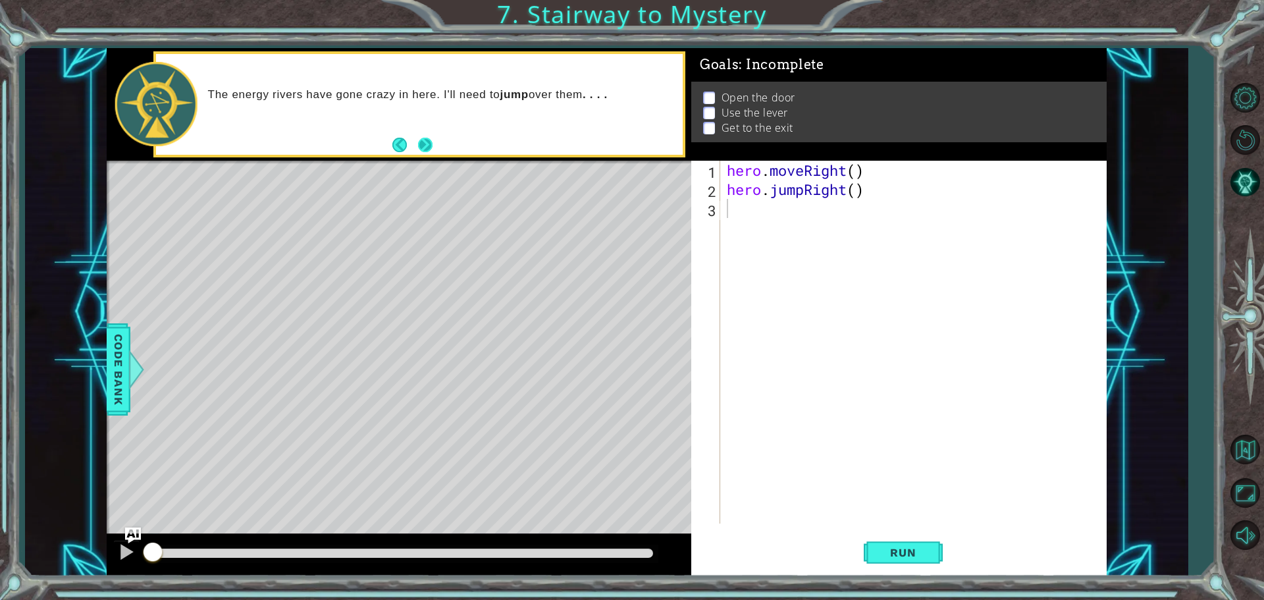
click at [423, 146] on button "Next" at bounding box center [425, 145] width 14 height 14
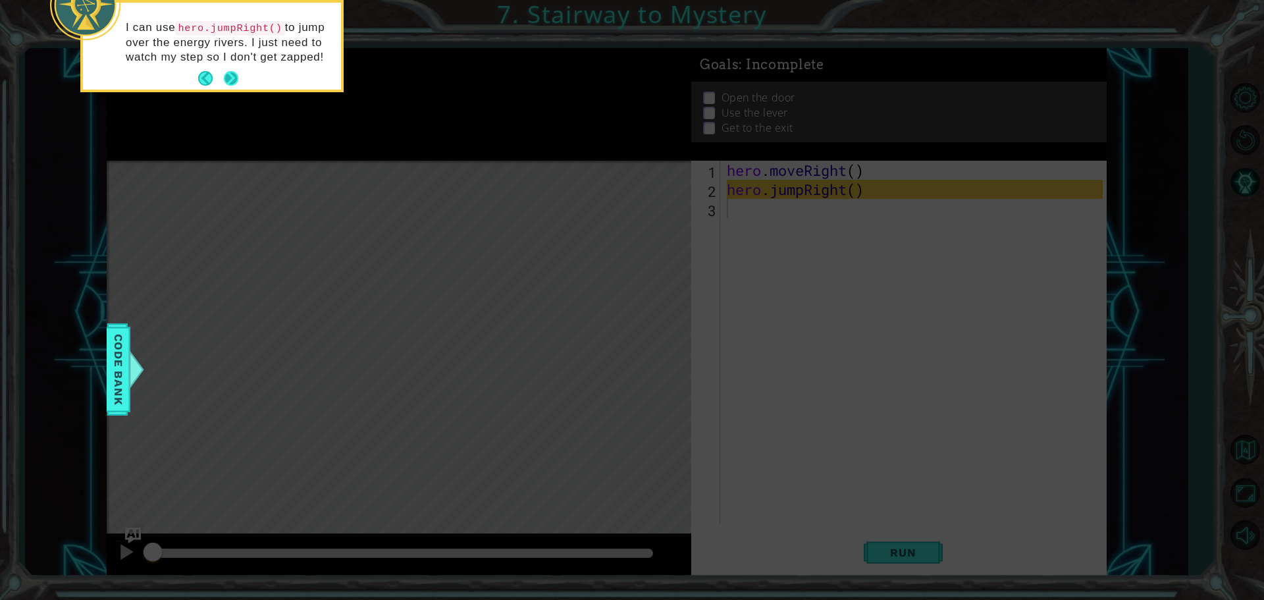
click at [236, 72] on button "Next" at bounding box center [231, 78] width 14 height 14
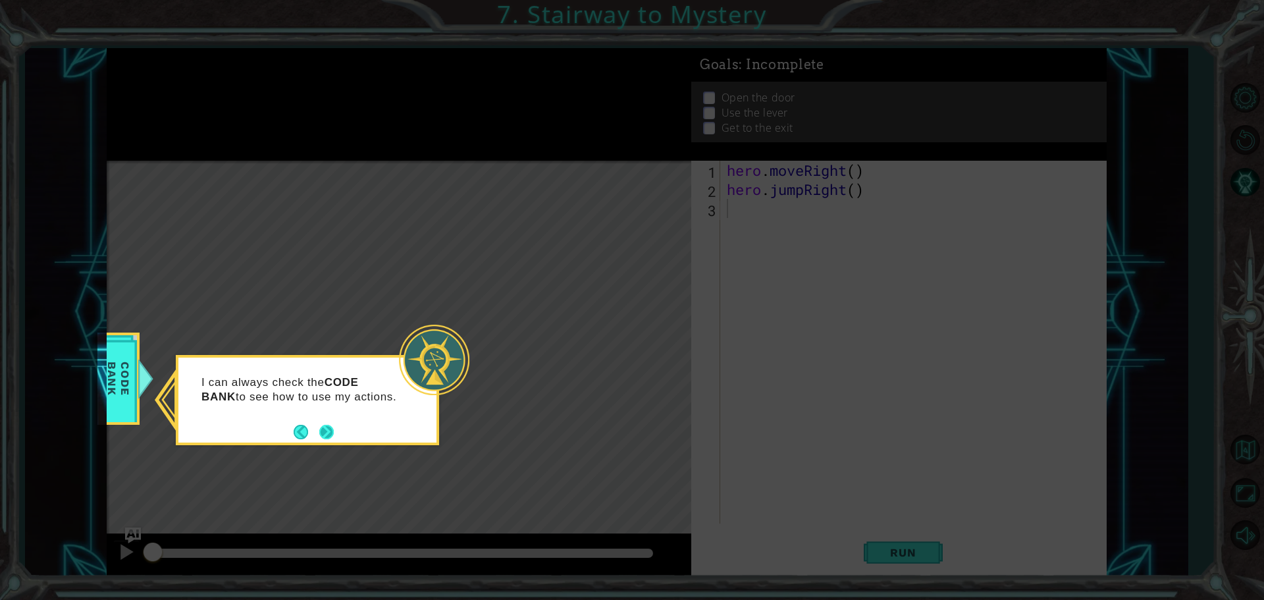
click at [321, 433] on button "Next" at bounding box center [326, 432] width 14 height 14
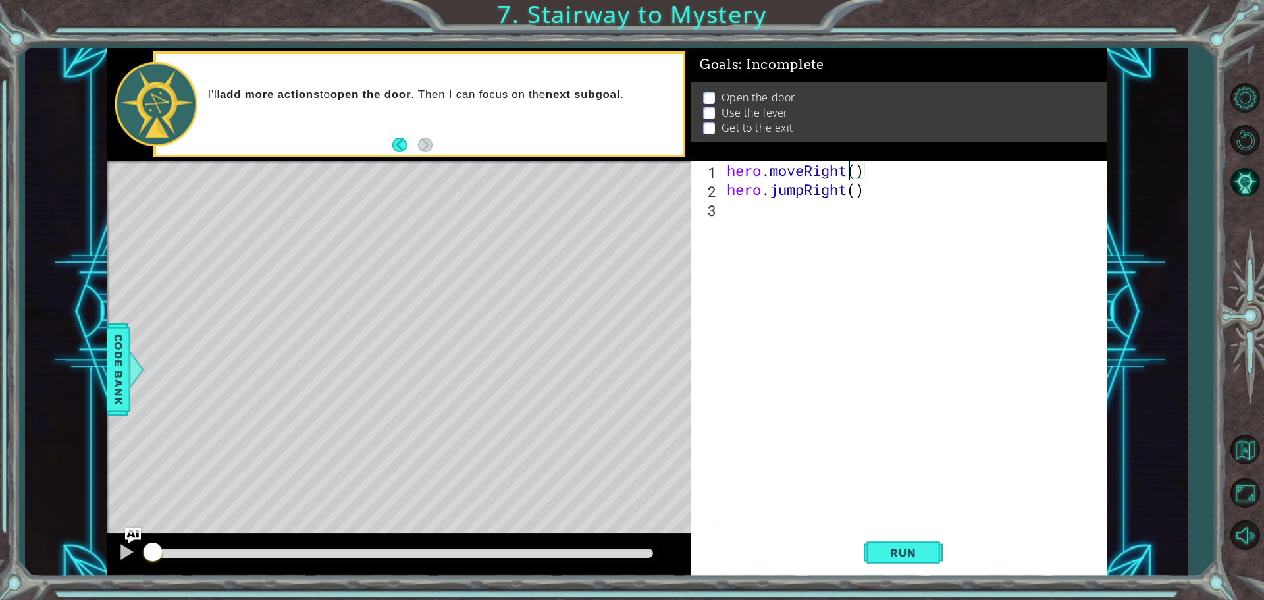
click at [852, 173] on div "hero . moveRight ( ) hero . jumpRight ( )" at bounding box center [916, 361] width 385 height 401
click at [858, 170] on div "hero . moveRight ( ) hero . jumpRight ( )" at bounding box center [916, 361] width 385 height 401
click at [858, 189] on div "hero . moveRight ( 1 ) hero . jumpRight ( )" at bounding box center [916, 361] width 385 height 401
type textarea "hero.jumpRight(1)"
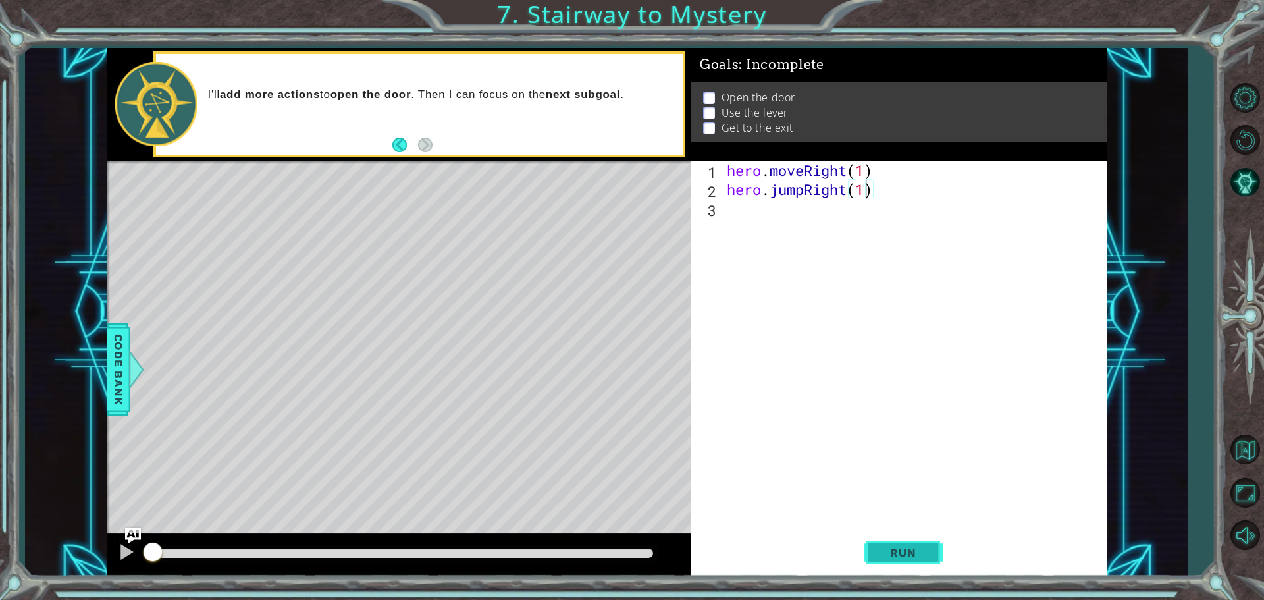
click at [909, 567] on button "Run" at bounding box center [903, 551] width 79 height 41
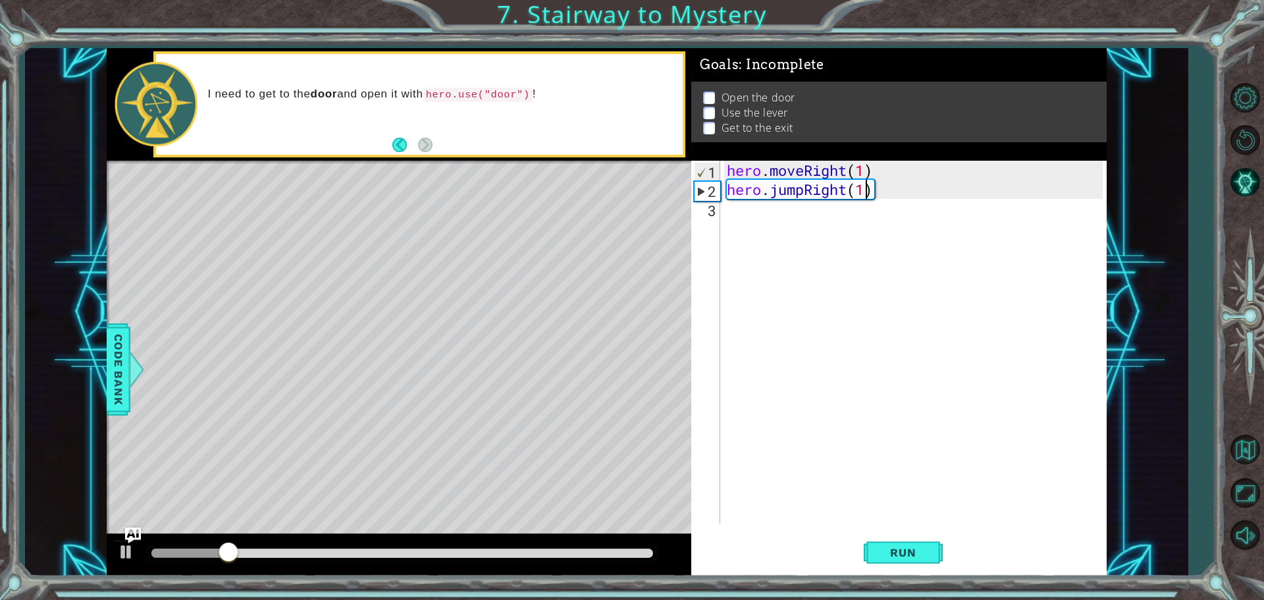
click at [728, 219] on div "hero . moveRight ( 1 ) hero . jumpRight ( 1 )" at bounding box center [916, 361] width 385 height 401
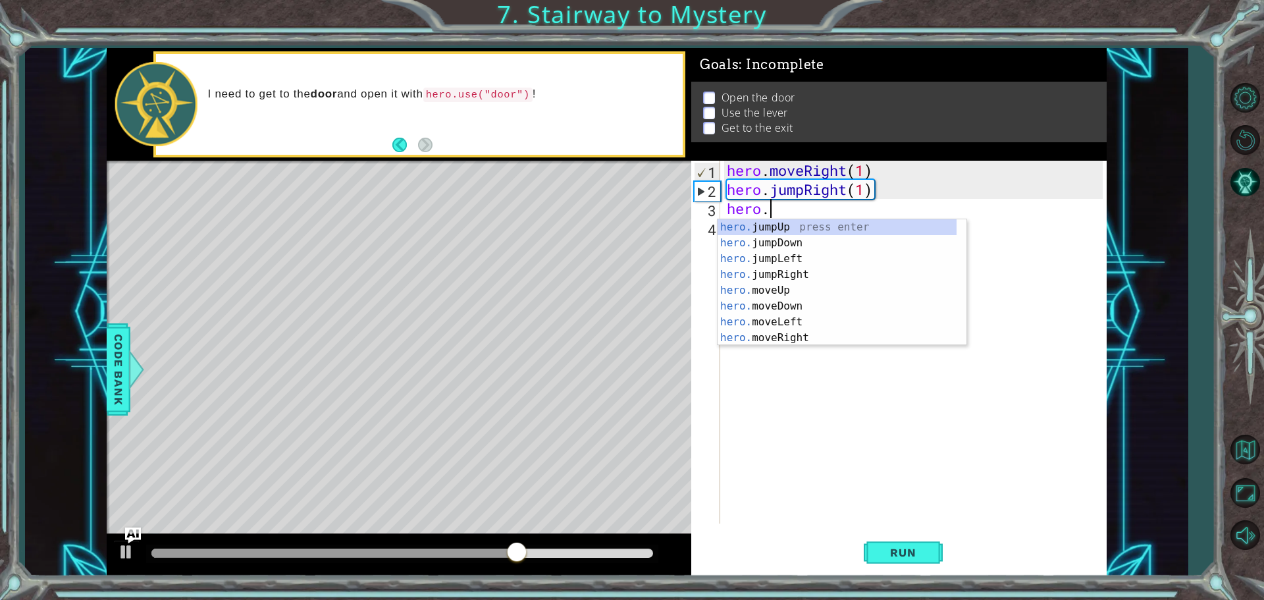
scroll to position [0, 1]
click at [783, 292] on div "hero. jumpUp press enter hero. jumpDown press enter hero. jumpLeft press enter …" at bounding box center [836, 298] width 239 height 158
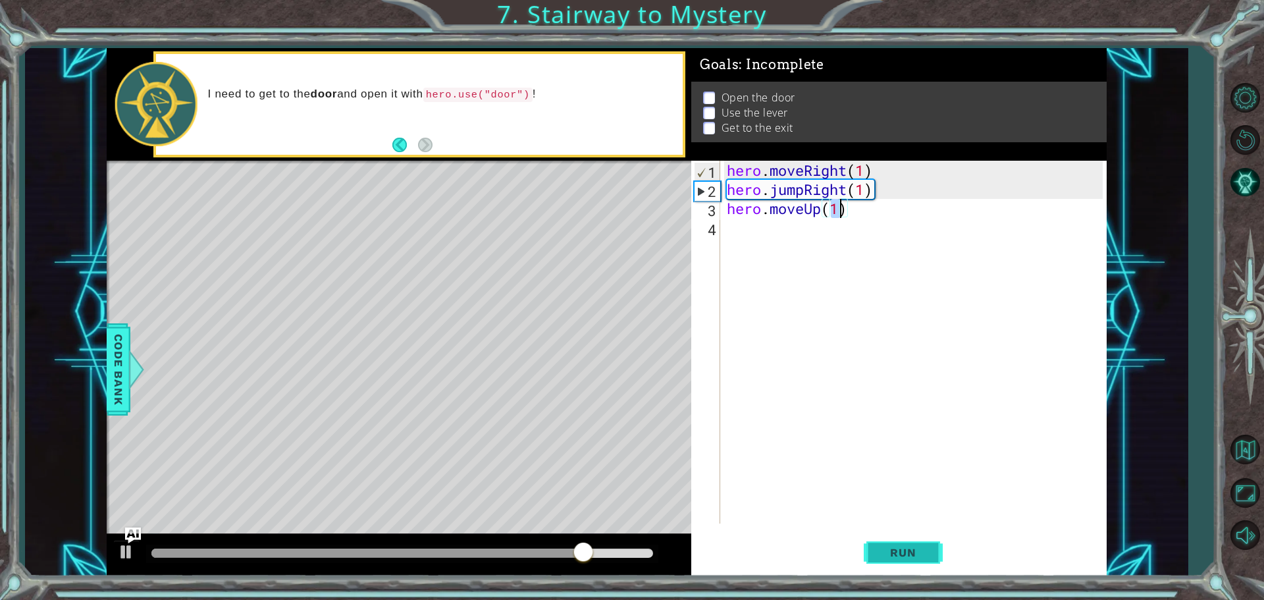
type textarea "hero.moveUp(1)"
click at [882, 550] on span "Run" at bounding box center [903, 552] width 52 height 13
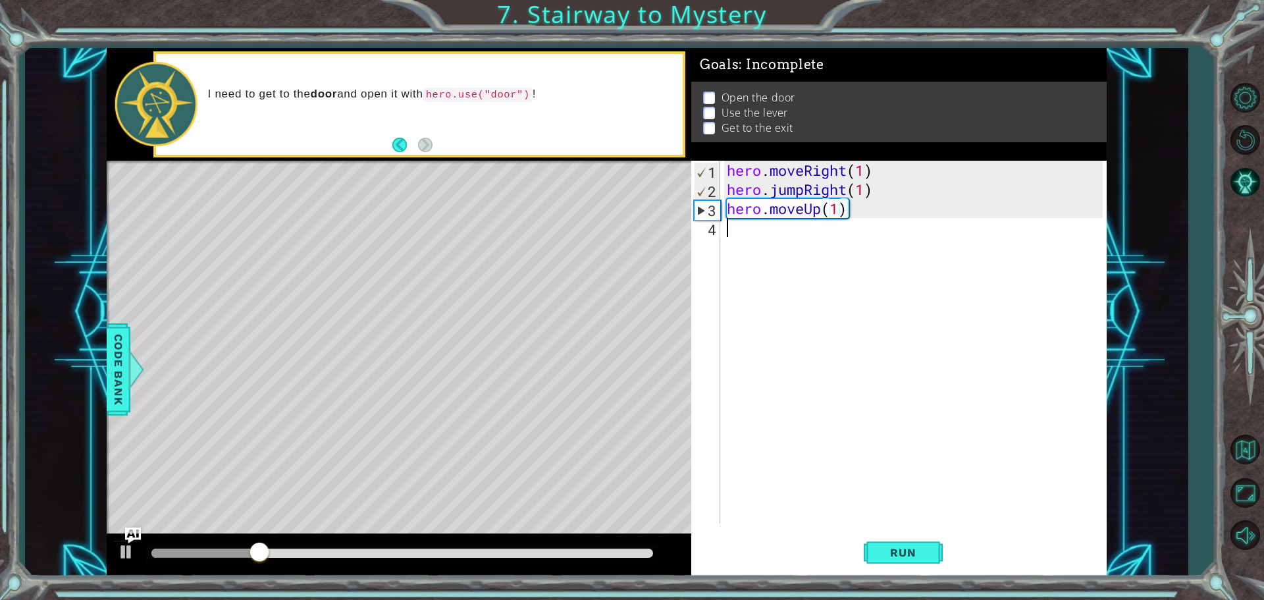
click at [740, 234] on div "hero . moveRight ( 1 ) hero . jumpRight ( 1 ) hero . moveUp ( 1 )" at bounding box center [916, 361] width 385 height 401
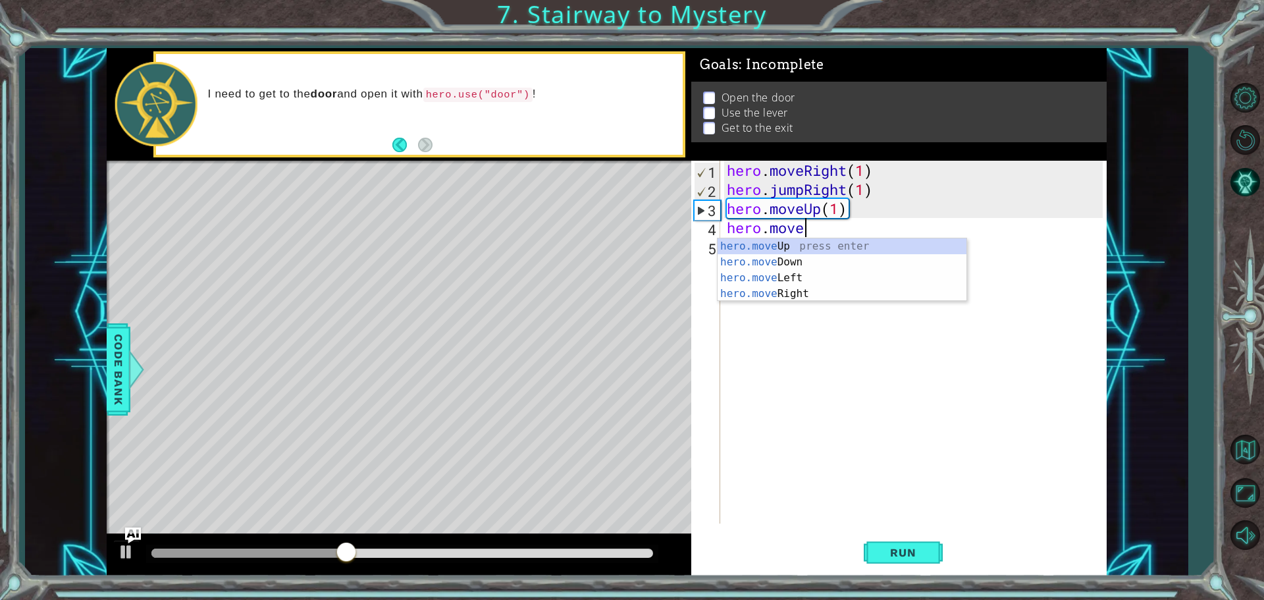
scroll to position [0, 3]
click at [773, 299] on div "hero.move Up press enter hero.move Down press enter hero.move Left press enter …" at bounding box center [841, 285] width 249 height 95
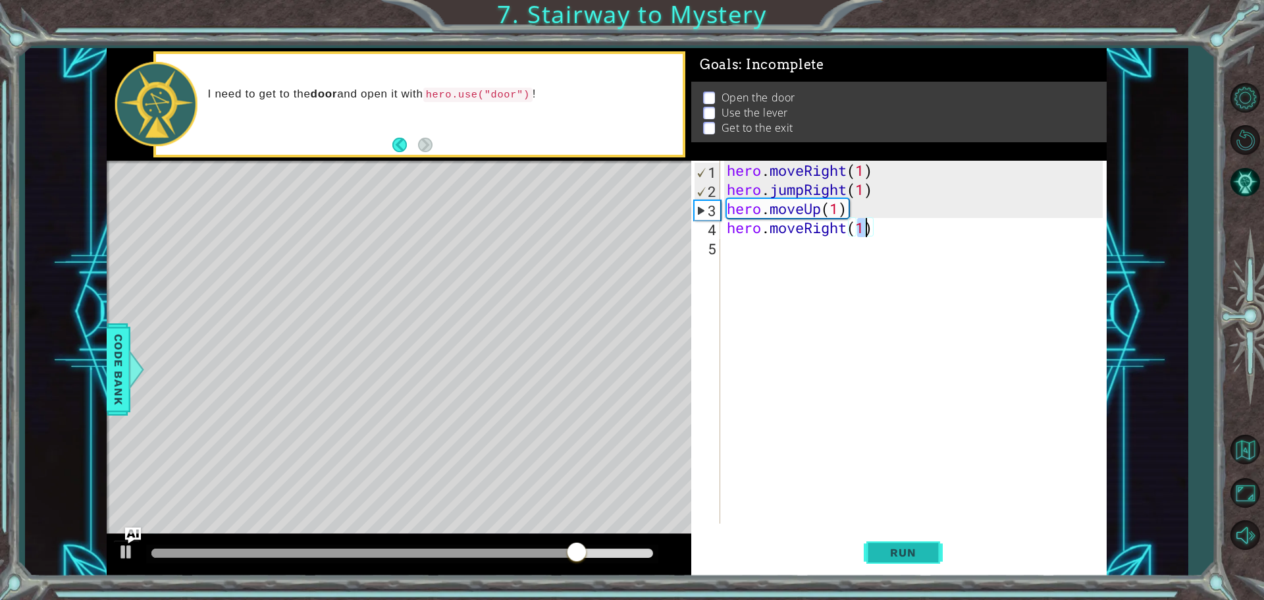
type textarea "hero.moveRight(1)"
click at [908, 552] on span "Run" at bounding box center [903, 552] width 52 height 13
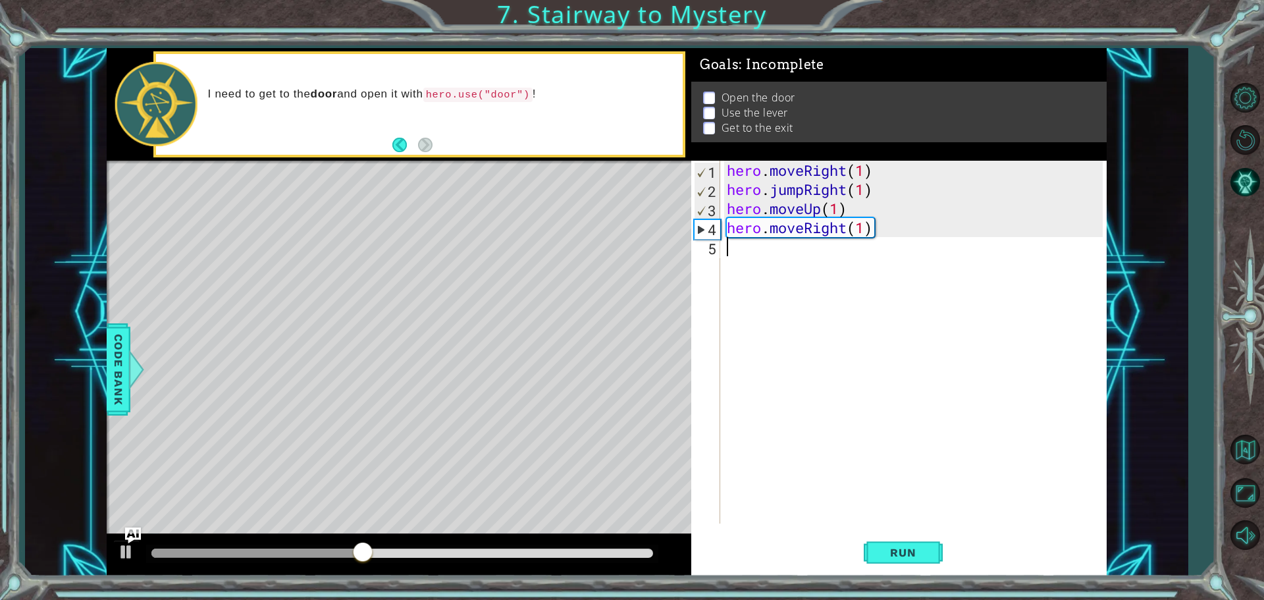
click at [763, 255] on div "hero . moveRight ( 1 ) hero . jumpRight ( 1 ) hero . moveUp ( 1 ) hero . moveRi…" at bounding box center [916, 361] width 385 height 401
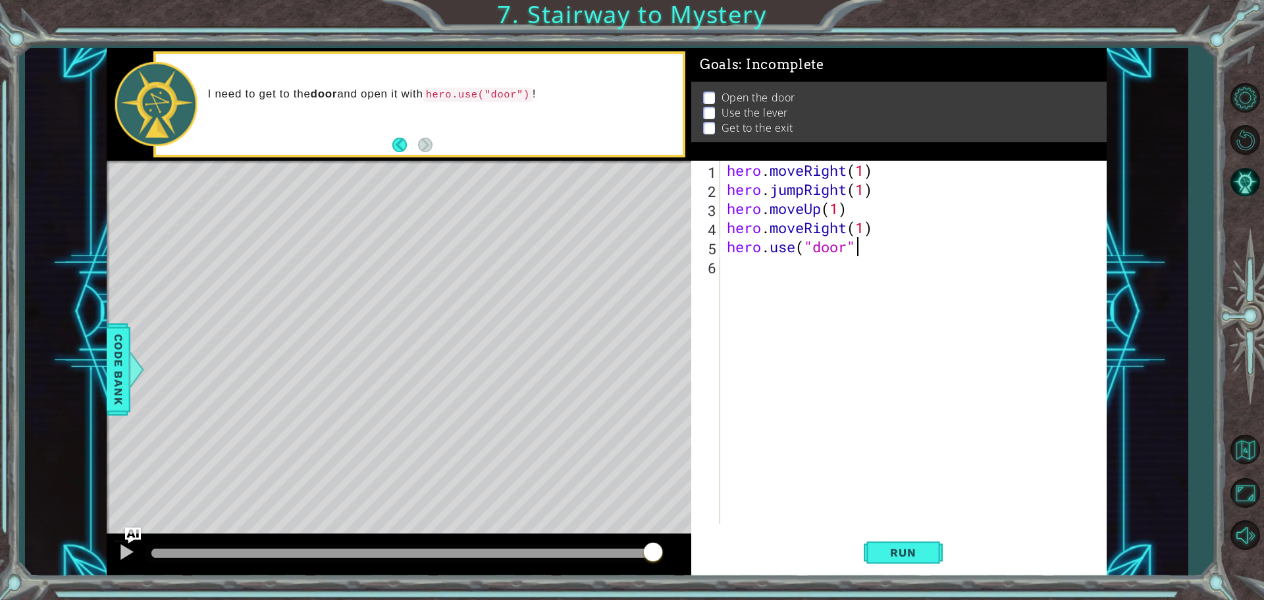
scroll to position [0, 5]
type textarea "hero.use("door")"
click at [937, 547] on button "Run" at bounding box center [903, 551] width 79 height 41
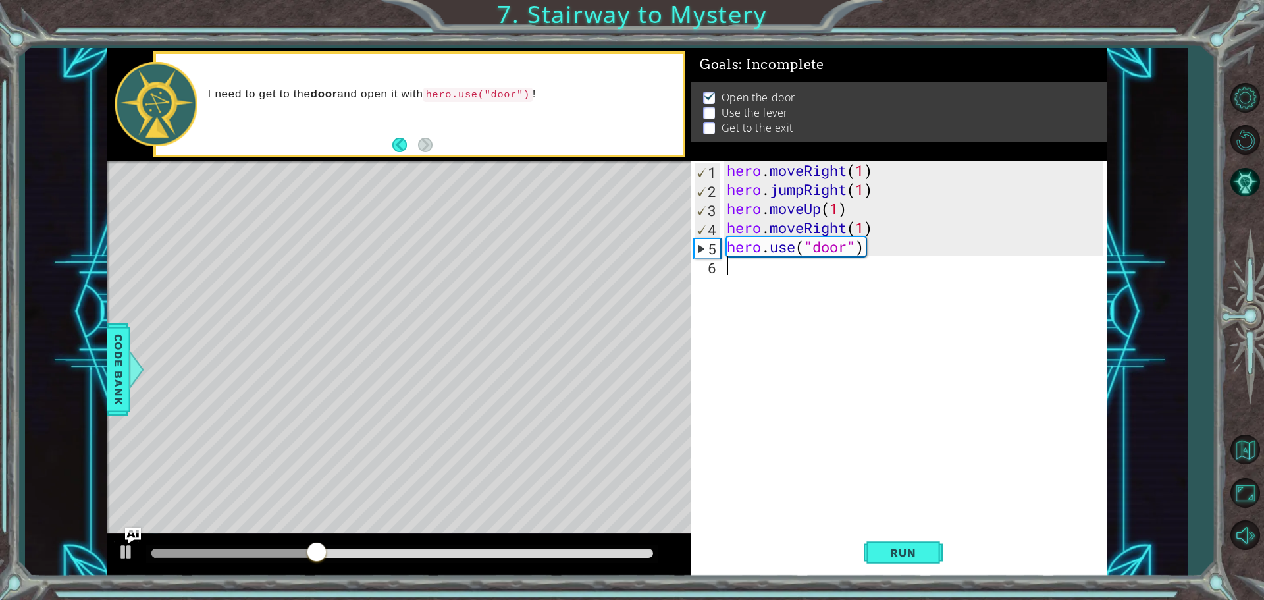
click at [766, 278] on div "hero . moveRight ( 1 ) hero . jumpRight ( 1 ) hero . moveUp ( 1 ) hero . moveRi…" at bounding box center [916, 361] width 385 height 401
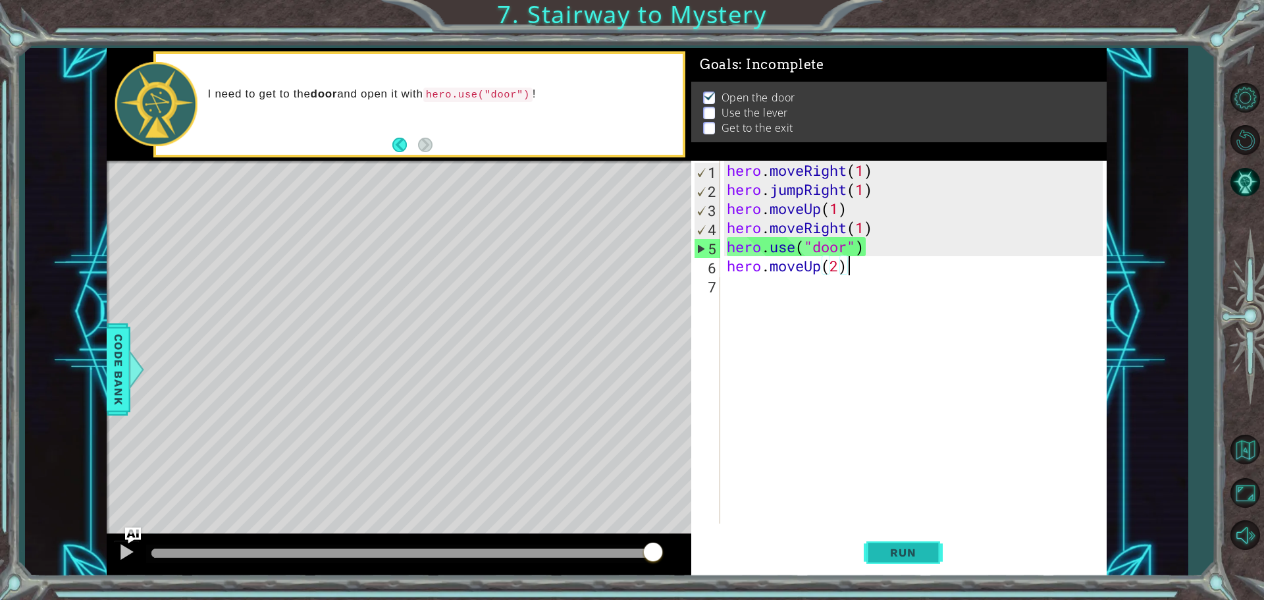
type textarea "hero.moveUp(2)"
click at [909, 563] on button "Run" at bounding box center [903, 551] width 79 height 41
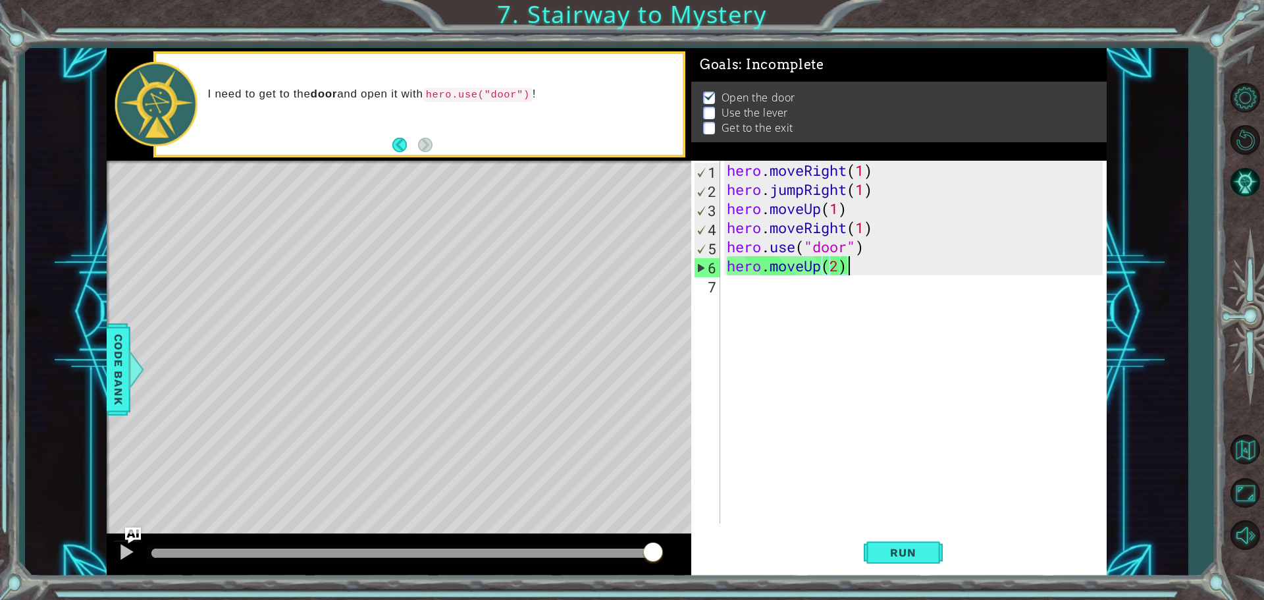
click at [738, 284] on div "hero . moveRight ( 1 ) hero . jumpRight ( 1 ) hero . moveUp ( 1 ) hero . moveRi…" at bounding box center [916, 361] width 385 height 401
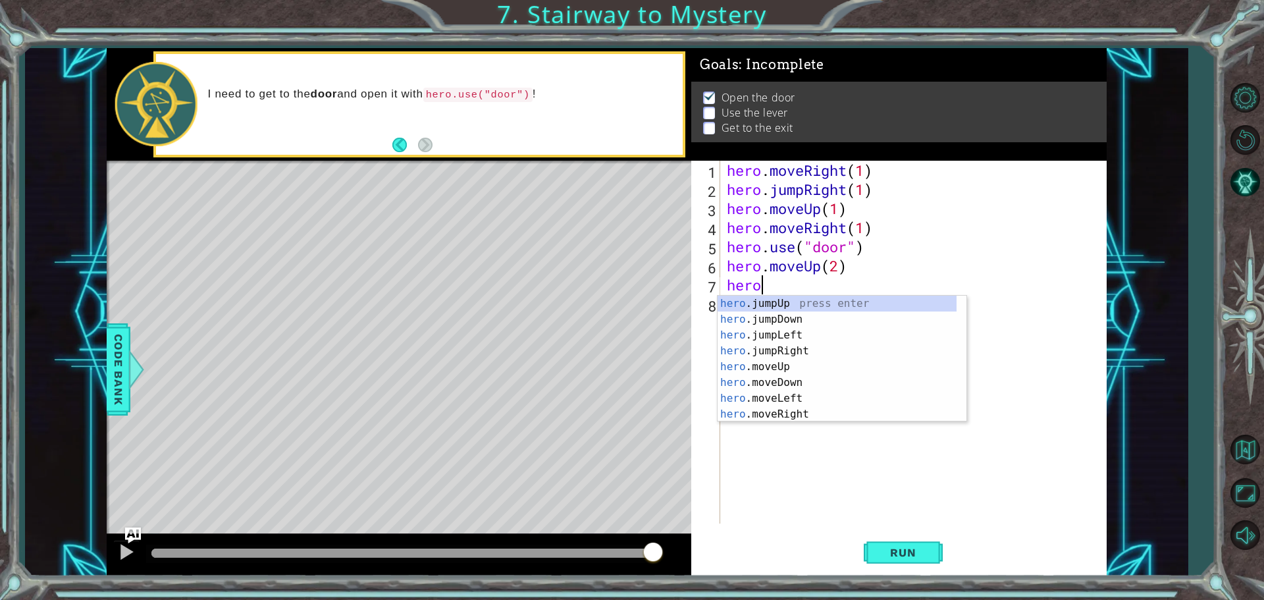
type textarea "hero."
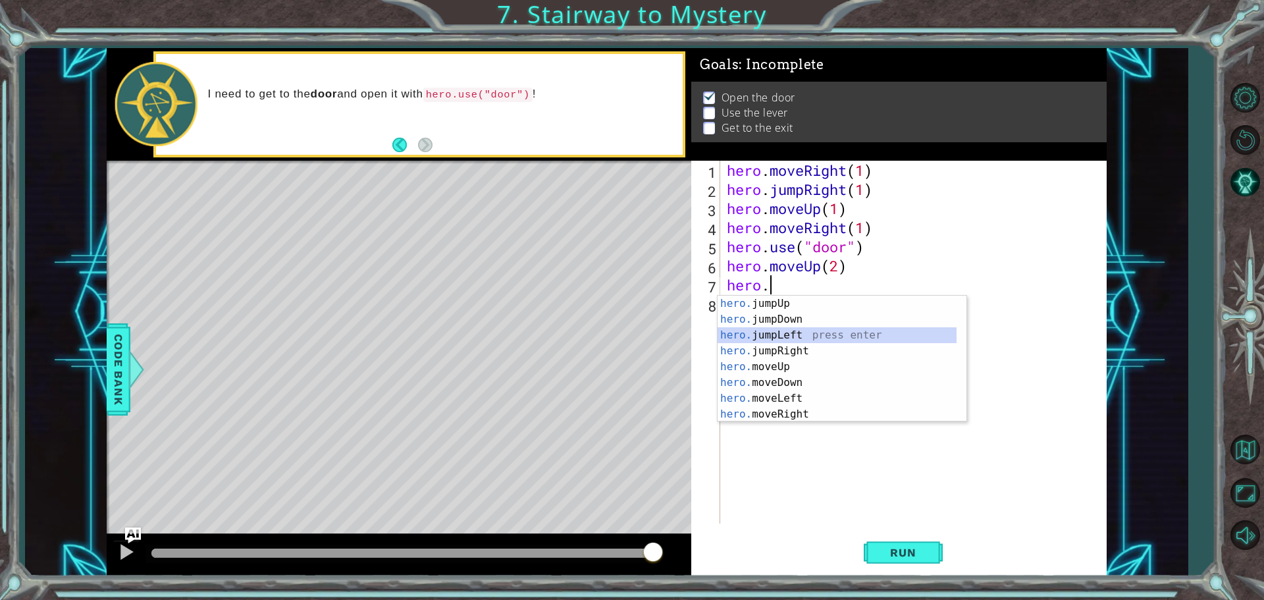
click at [757, 334] on div "hero. jumpUp press enter hero. jumpDown press enter hero. jumpLeft press enter …" at bounding box center [836, 375] width 239 height 158
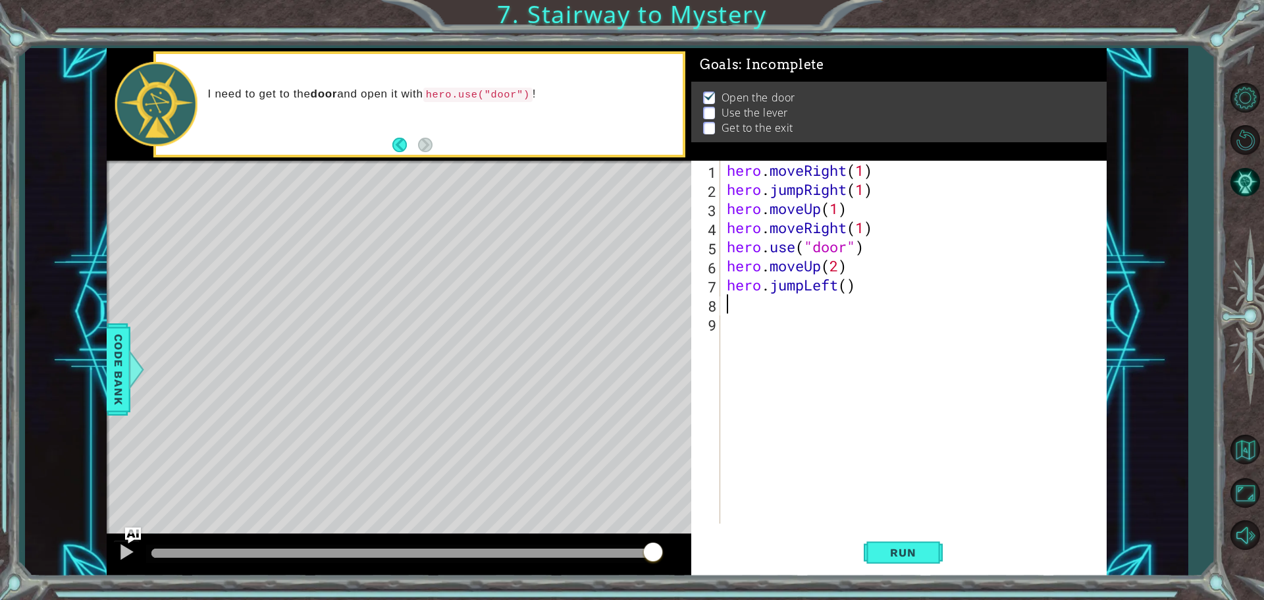
click at [847, 287] on div "hero . moveRight ( 1 ) hero . jumpRight ( 1 ) hero . moveUp ( 1 ) hero . moveRi…" at bounding box center [916, 361] width 385 height 401
click at [932, 573] on div "hero.jumpLeft(3) 1 2 3 4 5 6 7 8 9 hero . moveRight ( 1 ) hero . jumpRight ( 1 …" at bounding box center [898, 368] width 415 height 415
click at [905, 549] on span "Run" at bounding box center [903, 552] width 52 height 13
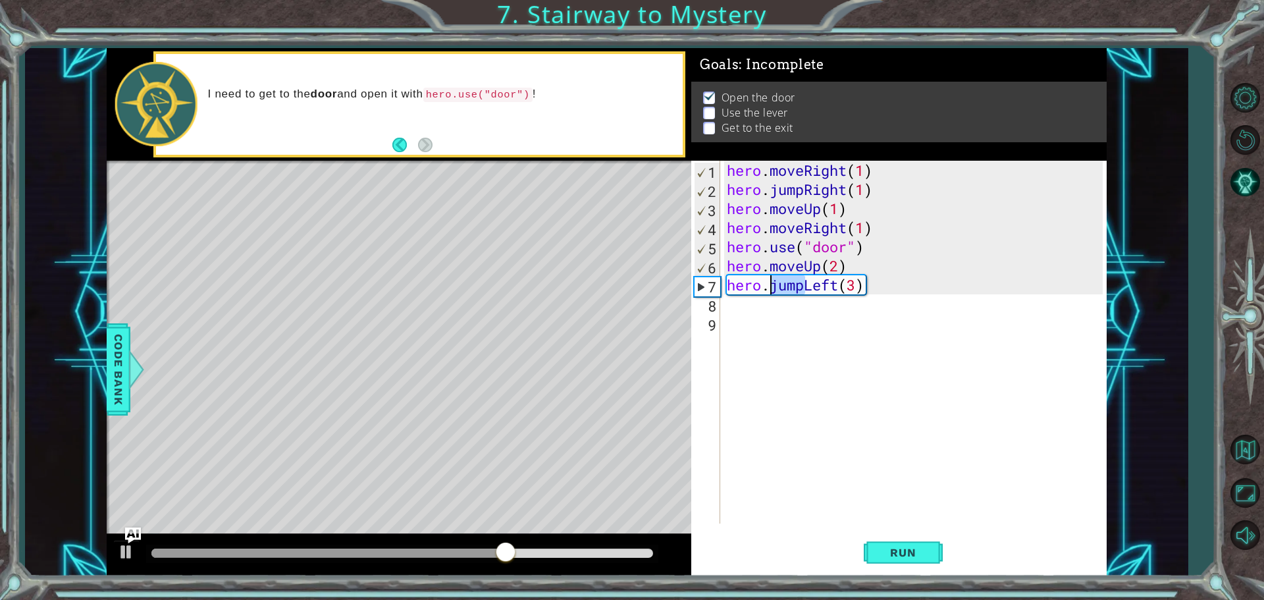
drag, startPoint x: 805, startPoint y: 289, endPoint x: 774, endPoint y: 291, distance: 31.0
click at [774, 291] on div "hero . moveRight ( 1 ) hero . jumpRight ( 1 ) hero . moveUp ( 1 ) hero . moveRi…" at bounding box center [916, 361] width 385 height 401
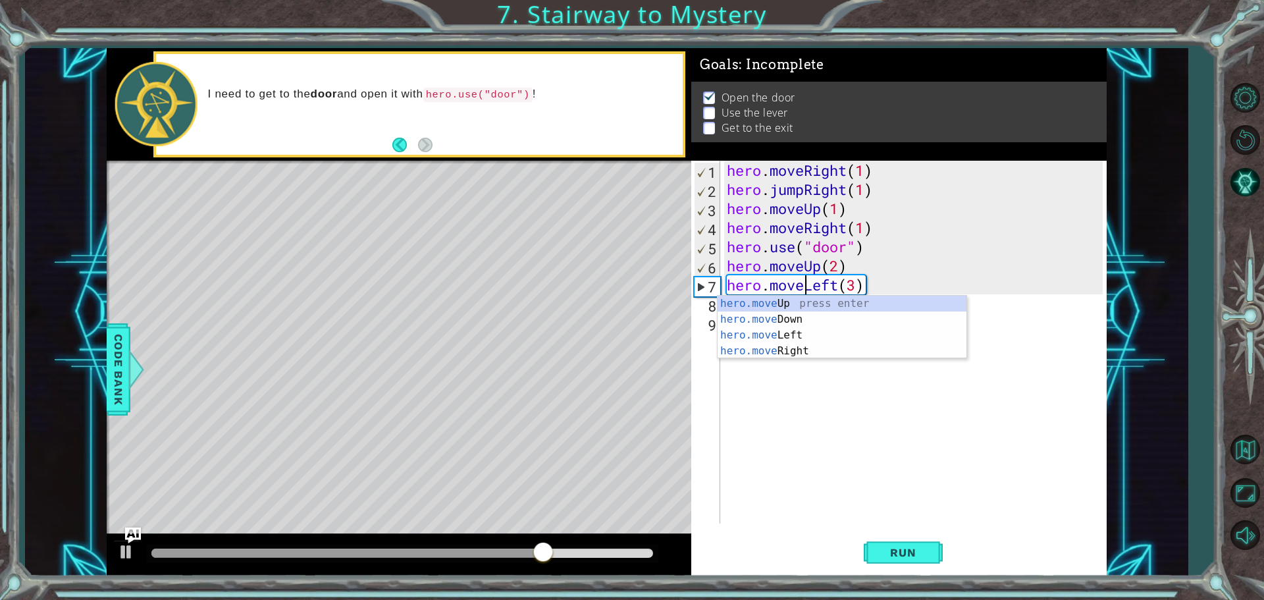
scroll to position [0, 3]
type textarea "hero.moveLeft(3)"
click at [905, 554] on span "Run" at bounding box center [903, 552] width 52 height 13
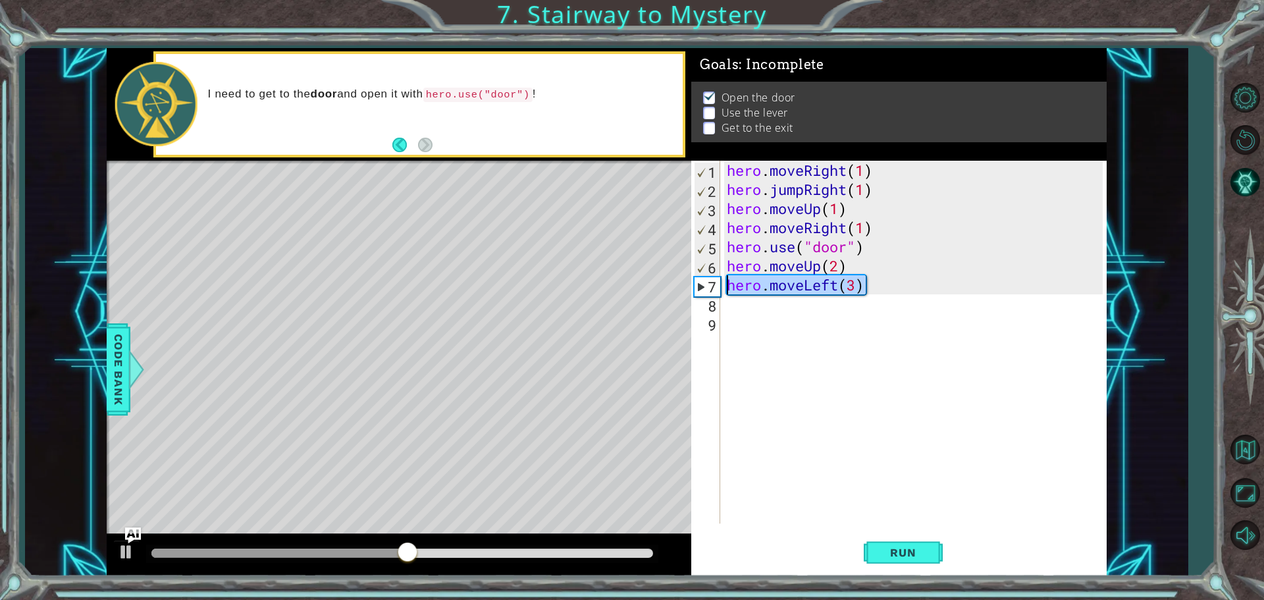
drag, startPoint x: 879, startPoint y: 281, endPoint x: 698, endPoint y: 292, distance: 181.3
click at [698, 292] on div "hero.moveLeft(3) 1 2 3 4 5 6 7 8 9 hero . moveRight ( 1 ) hero . jumpRight ( 1 …" at bounding box center [896, 342] width 411 height 363
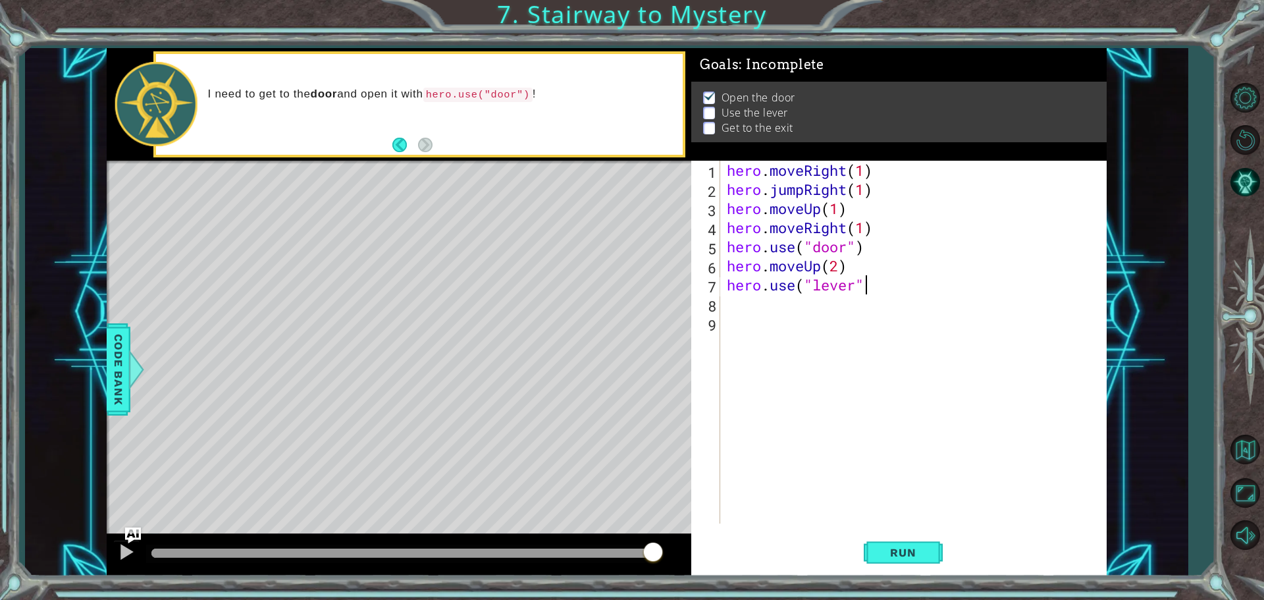
scroll to position [0, 6]
type textarea "hero.use("lever")"
click at [879, 553] on span "Run" at bounding box center [903, 552] width 52 height 13
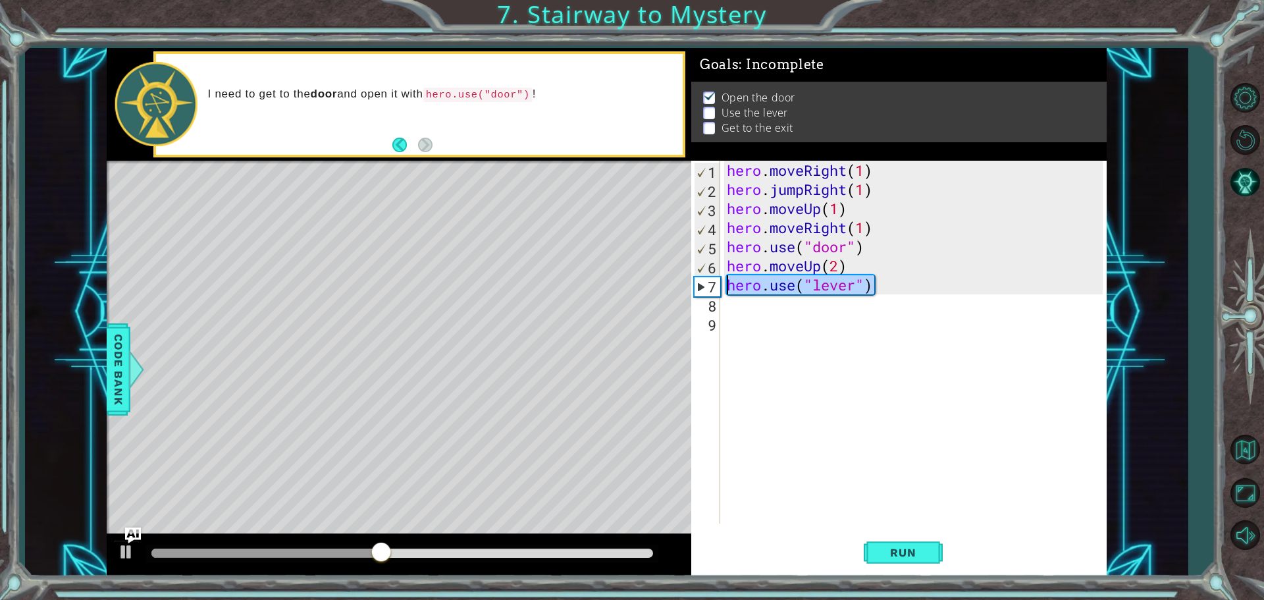
drag, startPoint x: 889, startPoint y: 290, endPoint x: 720, endPoint y: 291, distance: 168.5
click at [720, 291] on div "hero.use("lever") 1 2 3 4 5 6 7 8 9 hero . moveRight ( 1 ) hero . jumpRight ( 1…" at bounding box center [896, 342] width 411 height 363
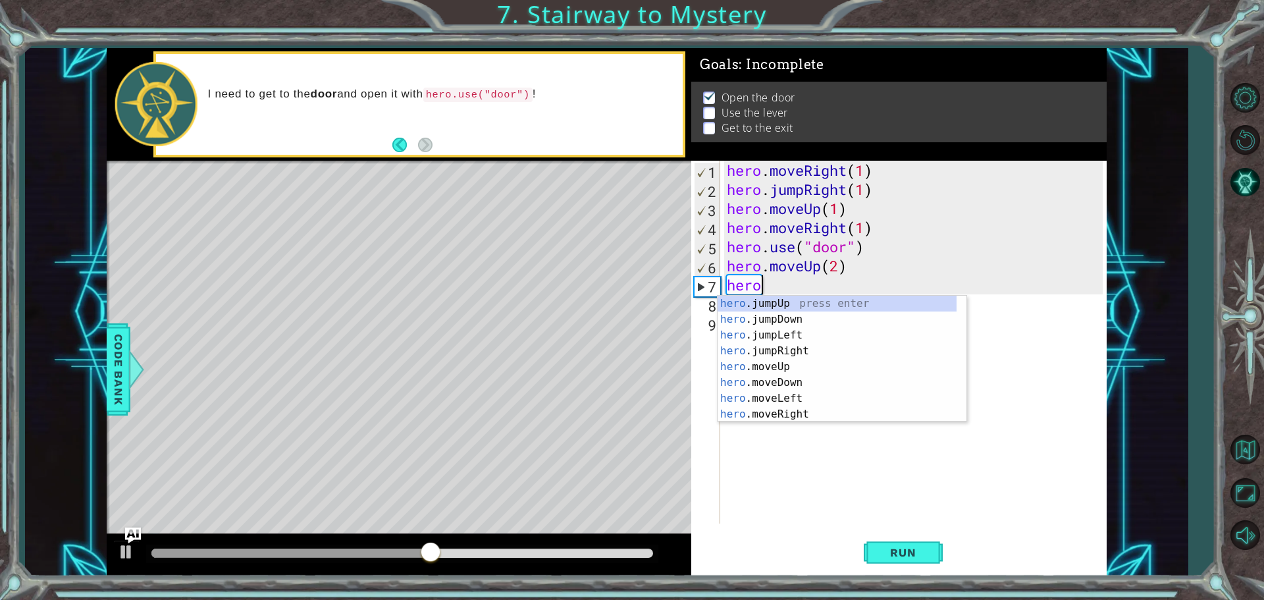
scroll to position [0, 1]
click at [758, 400] on div "hero. jumpUp press enter hero. jumpDown press enter hero. jumpLeft press enter …" at bounding box center [836, 375] width 239 height 158
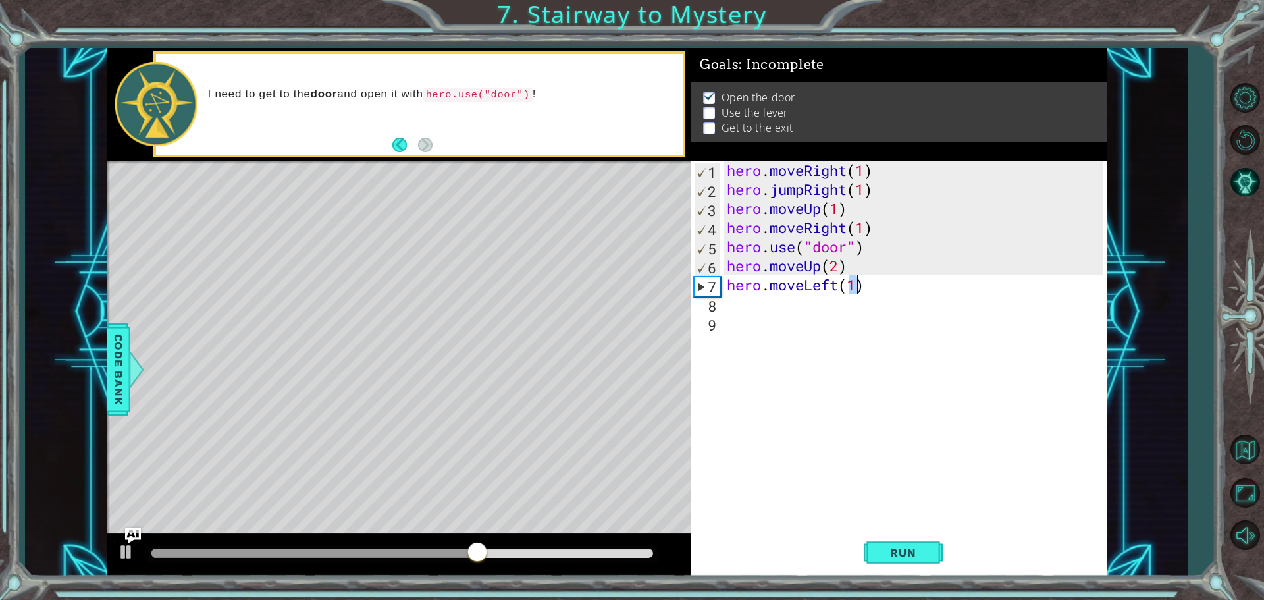
type textarea "hero.moveLeft(1)"
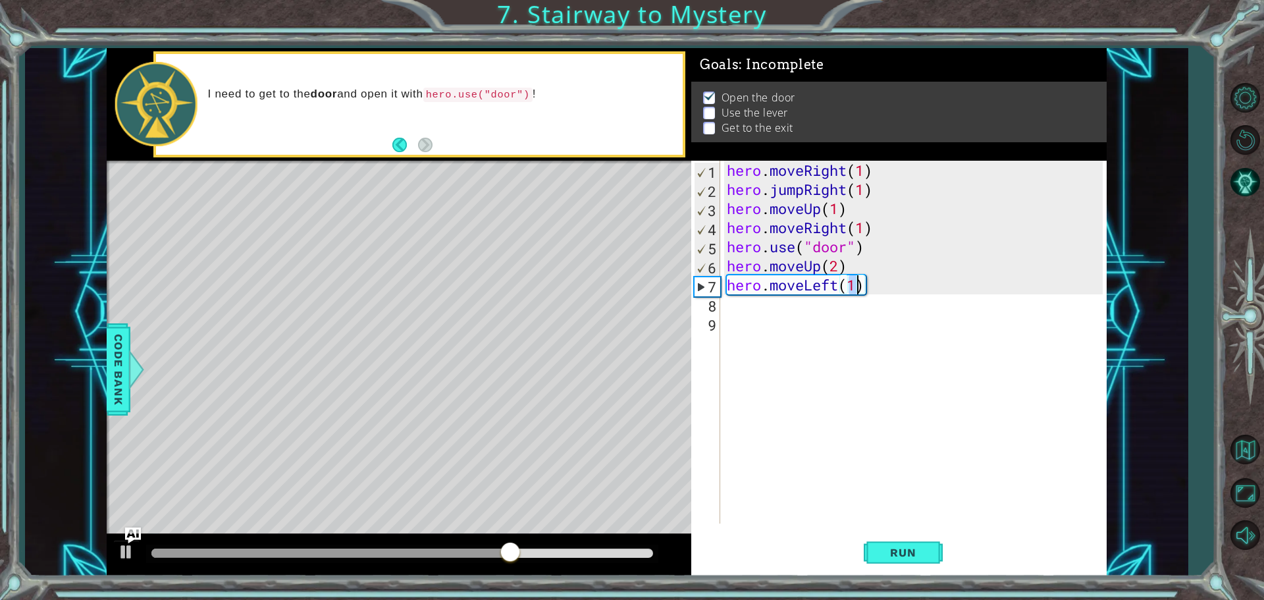
click at [754, 316] on div "hero . moveRight ( 1 ) hero . jumpRight ( 1 ) hero . moveUp ( 1 ) hero . moveRi…" at bounding box center [916, 361] width 385 height 401
click at [752, 299] on div "hero . moveRight ( 1 ) hero . jumpRight ( 1 ) hero . moveUp ( 1 ) hero . moveRi…" at bounding box center [916, 361] width 385 height 401
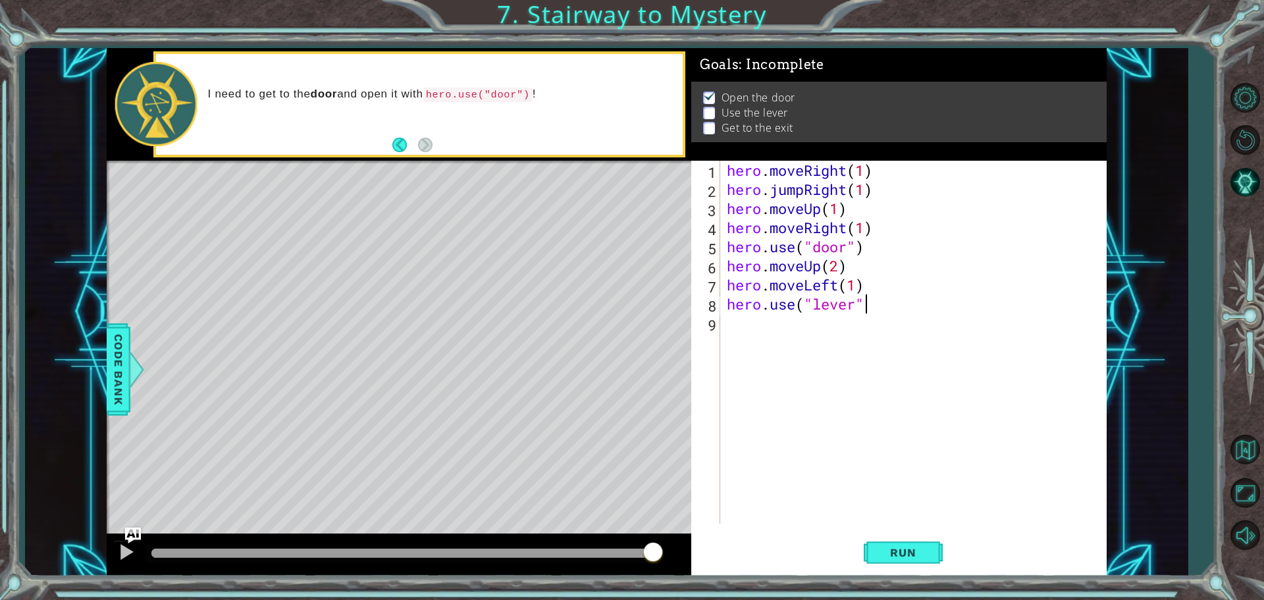
scroll to position [0, 6]
type textarea "hero.use("lever")"
click at [890, 557] on span "Run" at bounding box center [903, 552] width 52 height 13
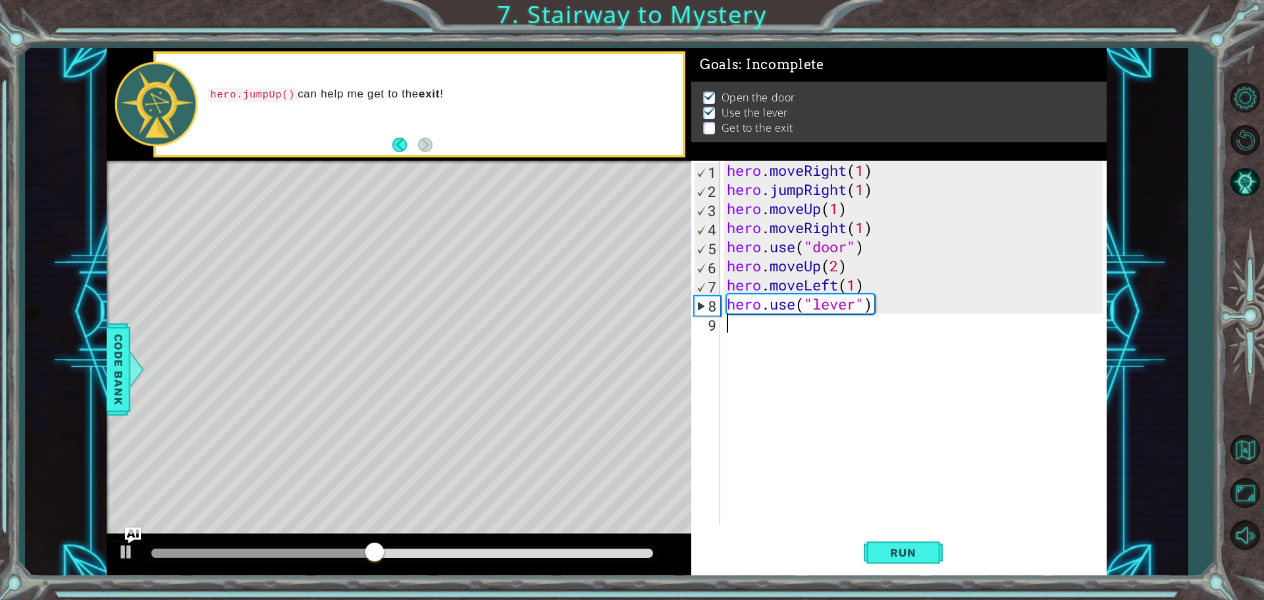
click at [734, 317] on div "hero . moveRight ( 1 ) hero . jumpRight ( 1 ) hero . moveUp ( 1 ) hero . moveRi…" at bounding box center [916, 361] width 385 height 401
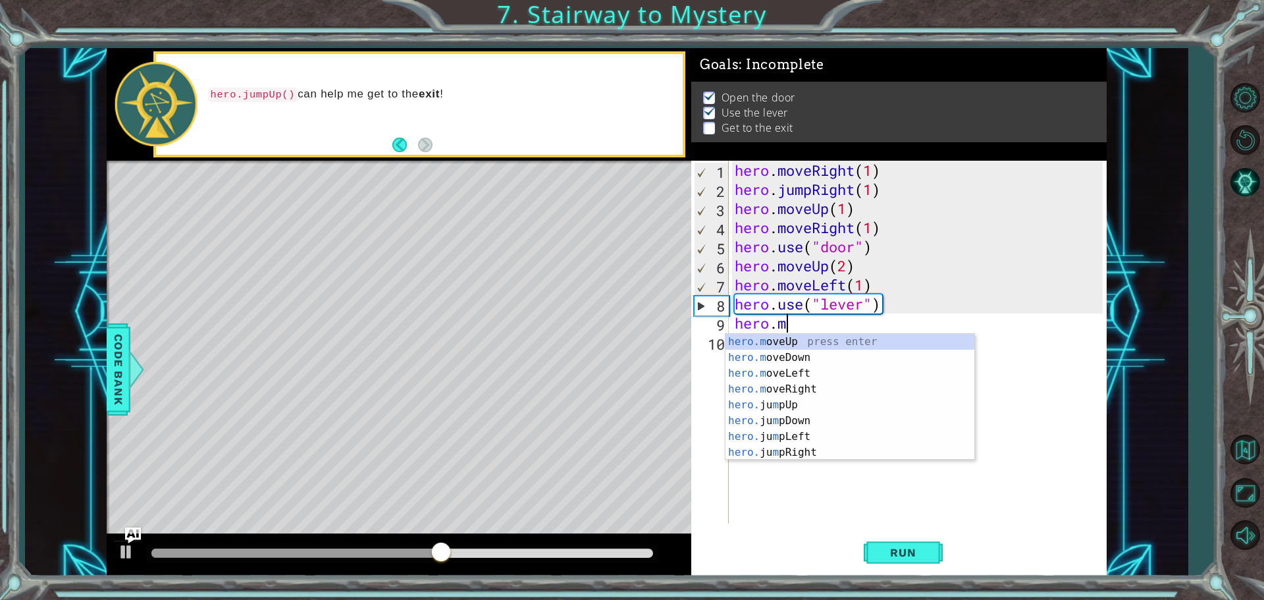
scroll to position [0, 2]
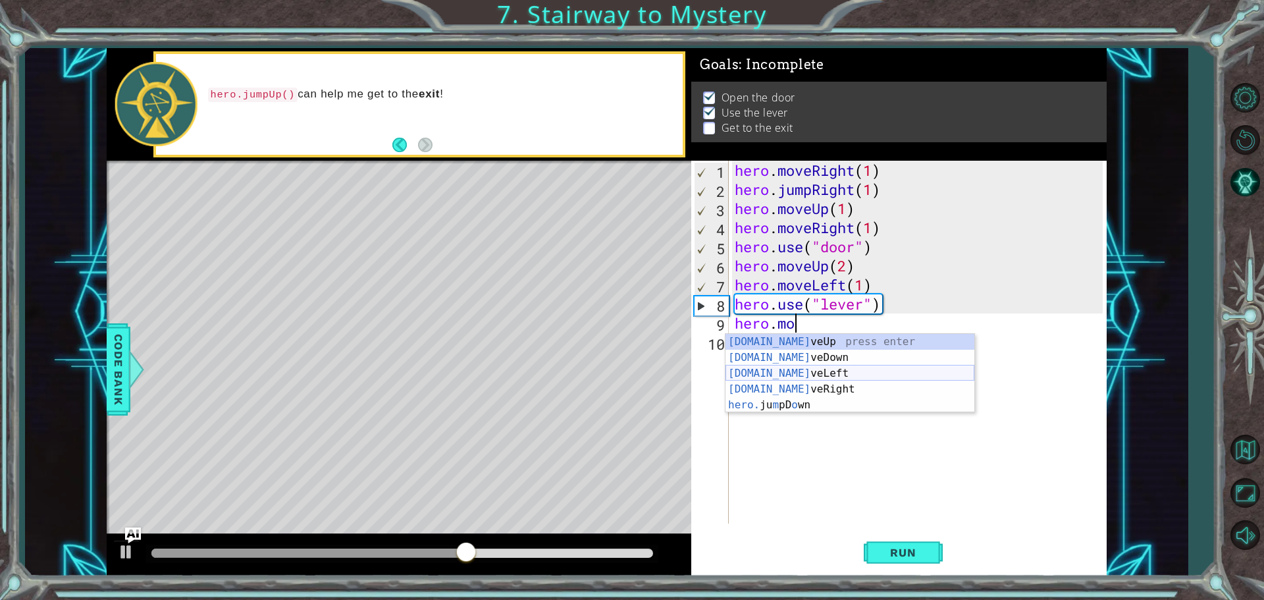
click at [780, 370] on div "[DOMAIN_NAME] veUp press enter [DOMAIN_NAME] veDown press enter [DOMAIN_NAME] v…" at bounding box center [849, 389] width 249 height 111
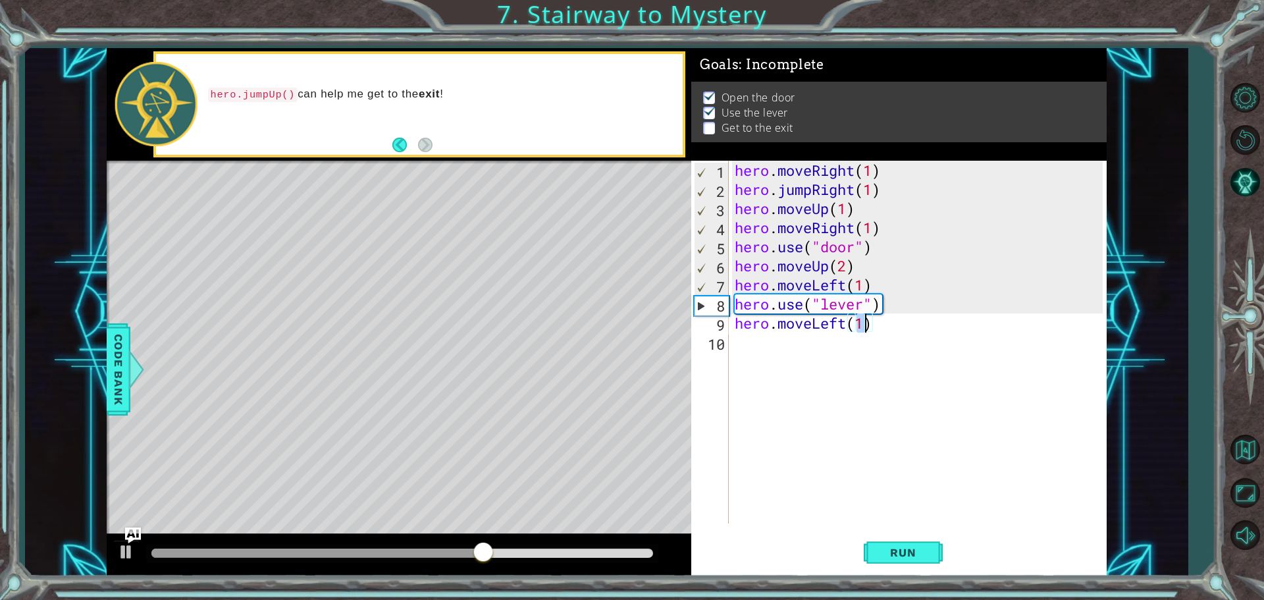
type textarea "hero.moveLeft(2)"
click at [739, 347] on div "hero . moveRight ( 1 ) hero . jumpRight ( 1 ) hero . moveUp ( 1 ) hero . moveRi…" at bounding box center [920, 361] width 377 height 401
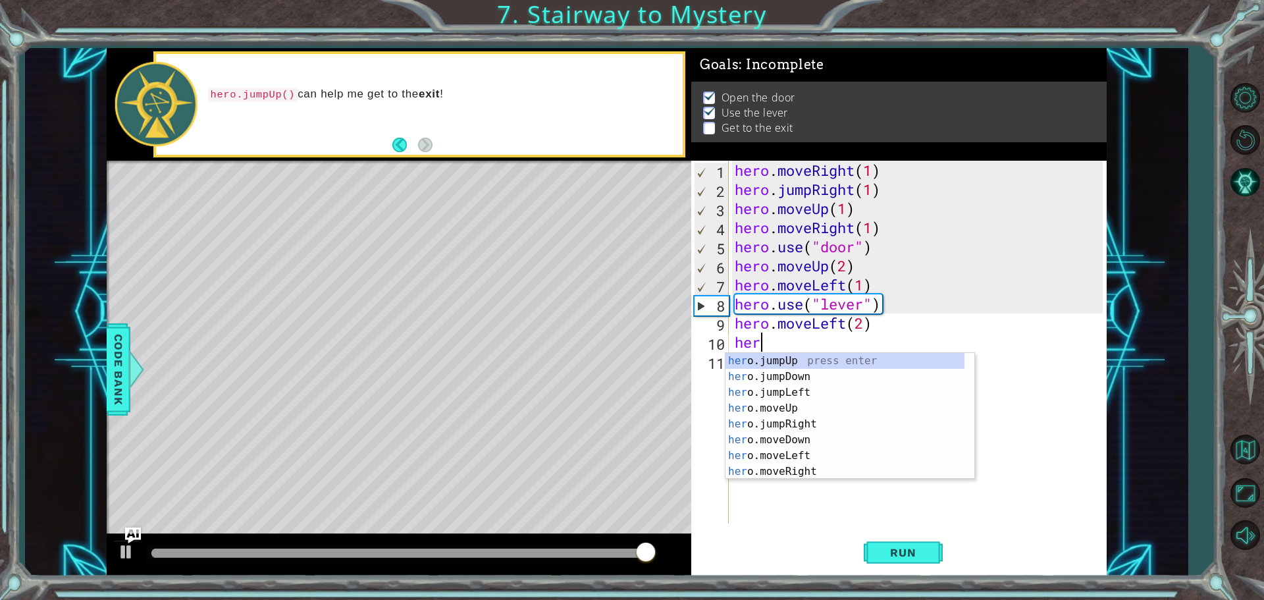
scroll to position [0, 1]
type textarea "hero."
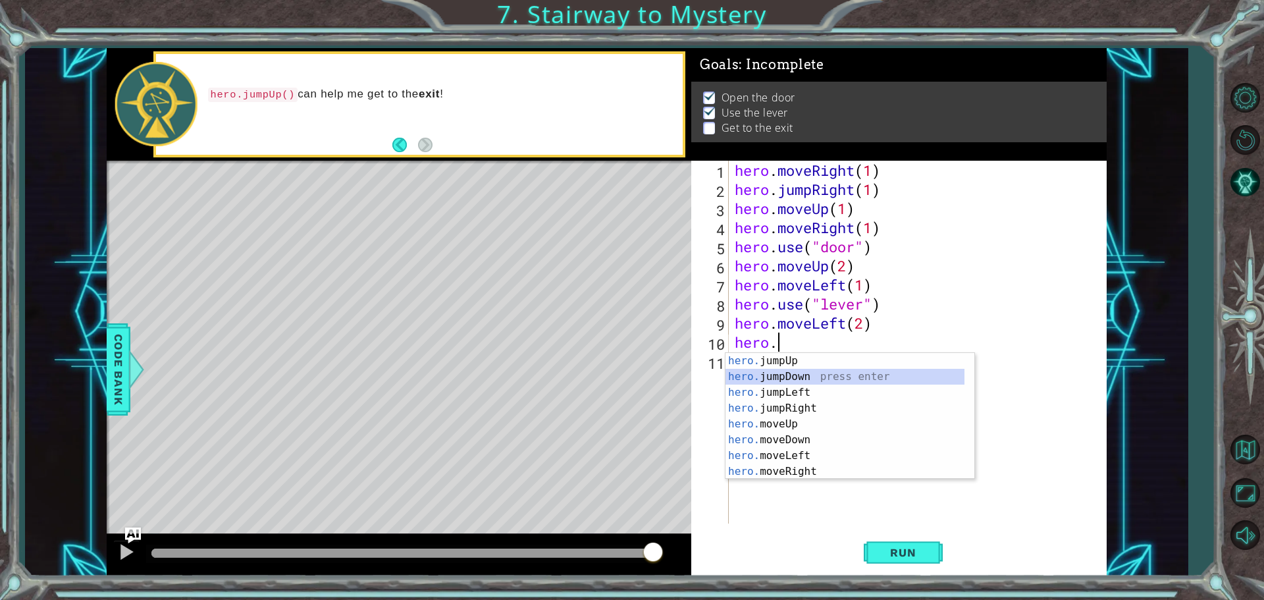
click at [801, 374] on div "hero. jumpUp press enter hero. jumpDown press enter hero. jumpLeft press enter …" at bounding box center [844, 432] width 239 height 158
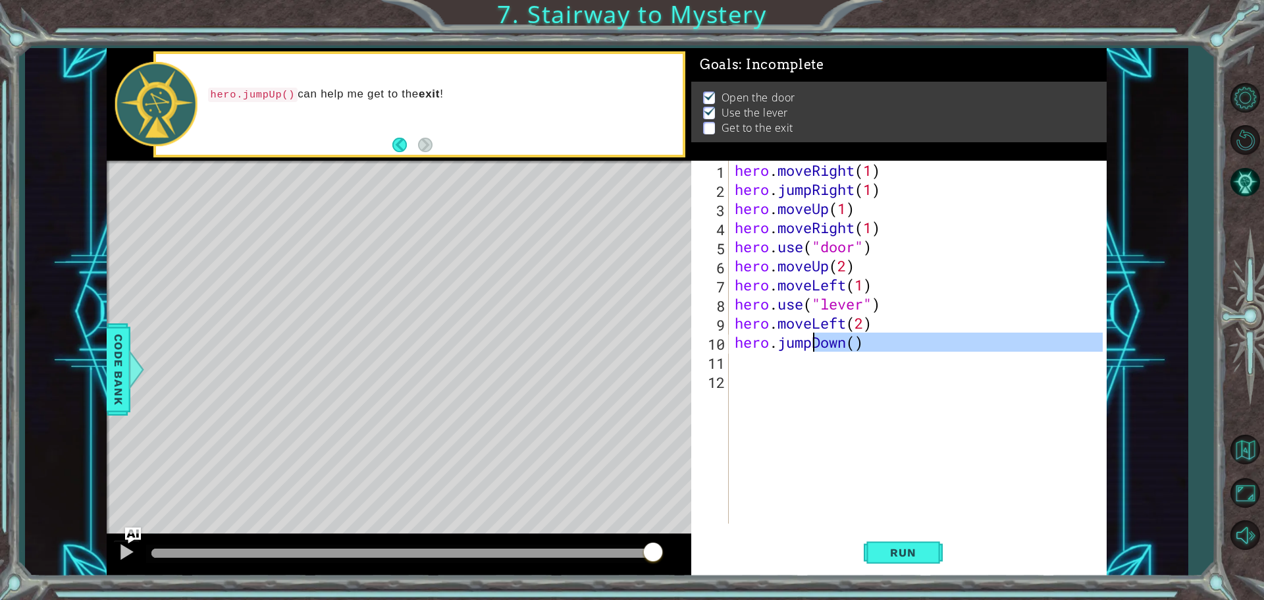
drag, startPoint x: 869, startPoint y: 353, endPoint x: 812, endPoint y: 336, distance: 59.8
click at [812, 336] on div "hero . moveRight ( 1 ) hero . jumpRight ( 1 ) hero . moveUp ( 1 ) hero . moveRi…" at bounding box center [920, 361] width 377 height 401
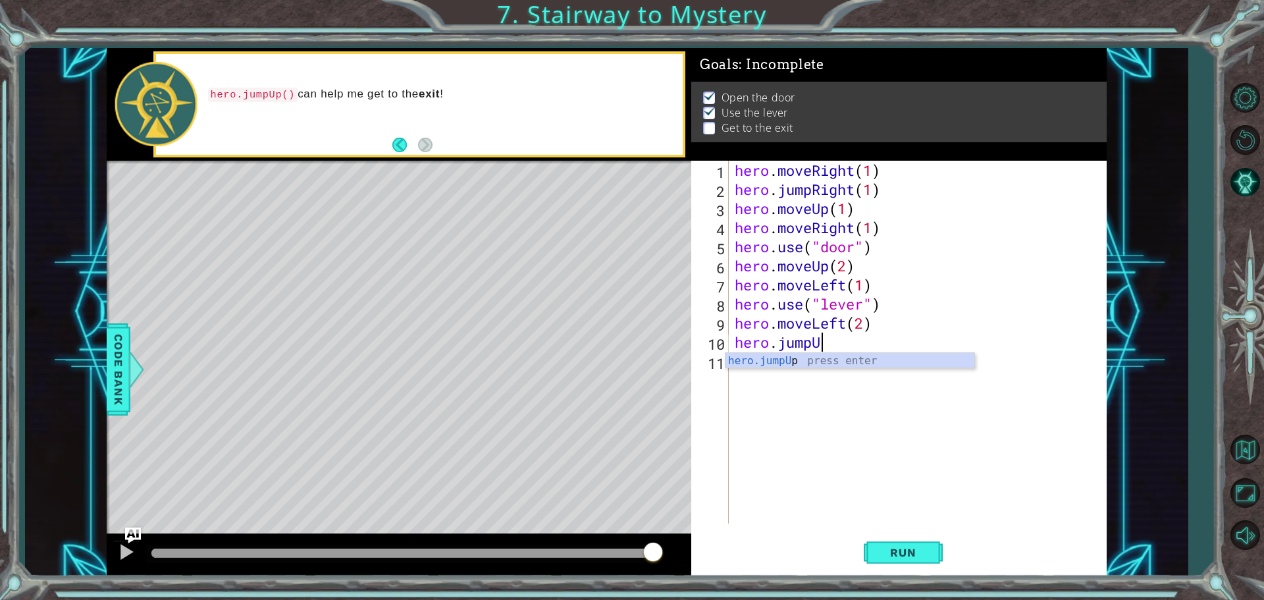
scroll to position [0, 3]
type textarea "hero.jumpUp"
